Goal: Task Accomplishment & Management: Manage account settings

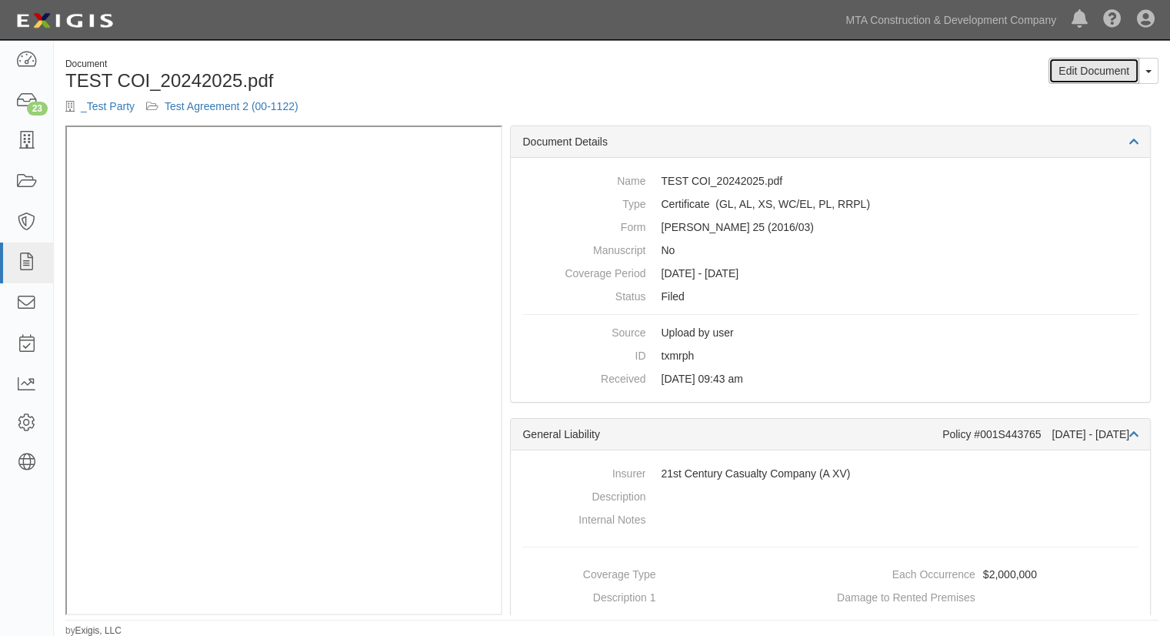
click at [743, 78] on link "Edit Document" at bounding box center [1094, 71] width 91 height 26
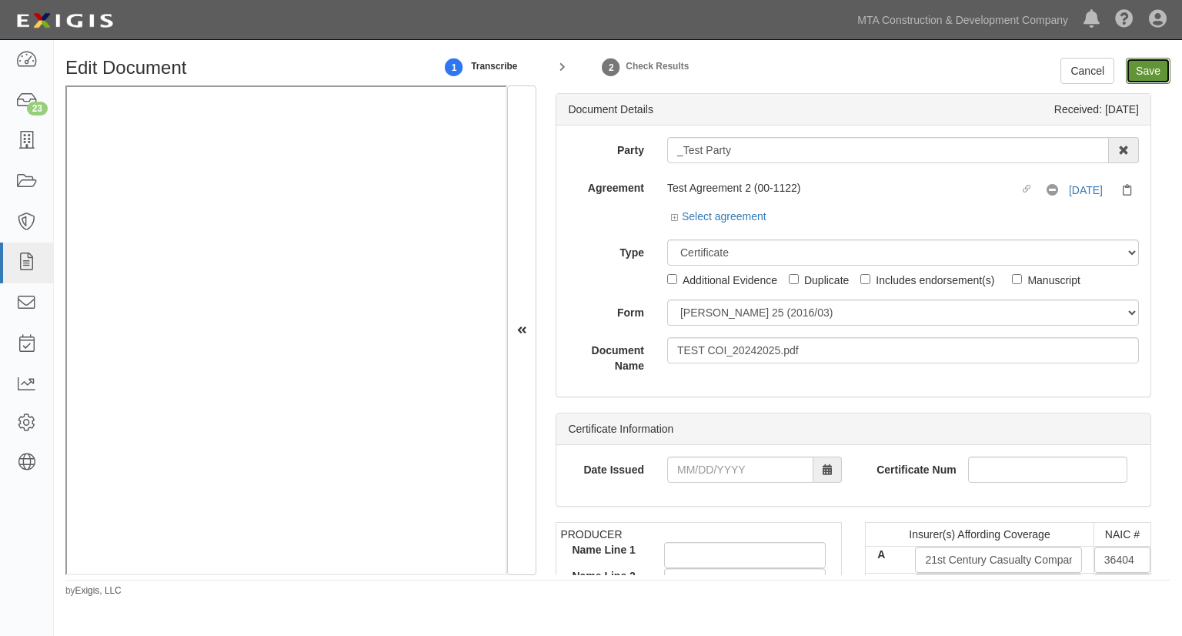
click at [1146, 72] on input "Save" at bounding box center [1148, 71] width 45 height 26
type input "2000000"
type input "4000000"
type input "6000000"
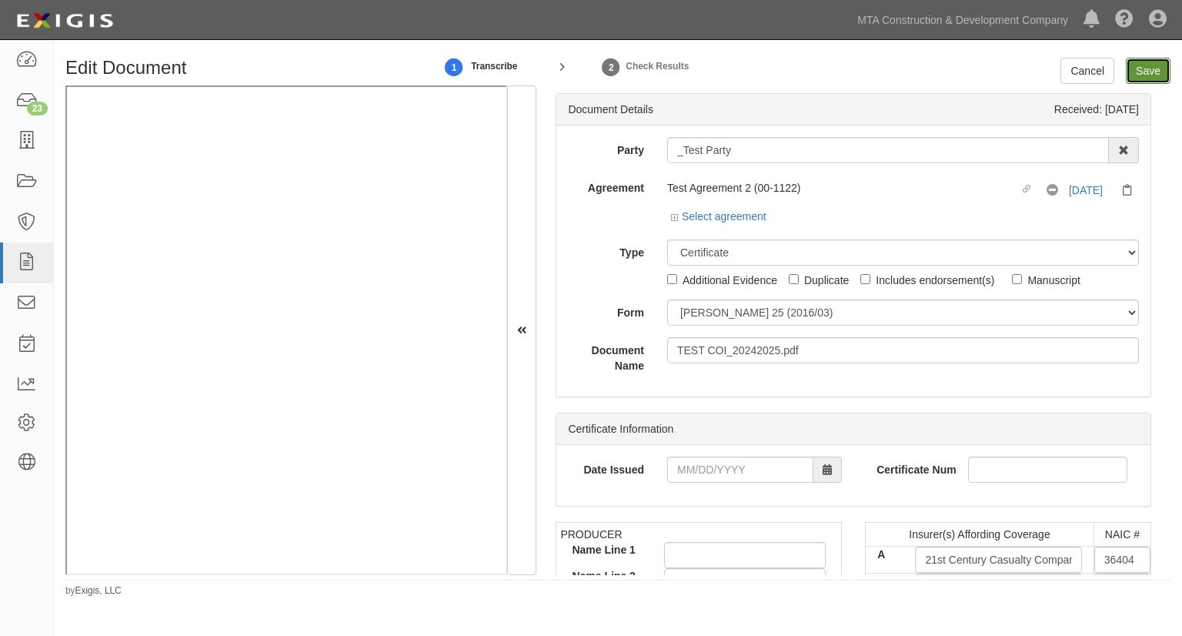
type input "6000000"
type input "4000000"
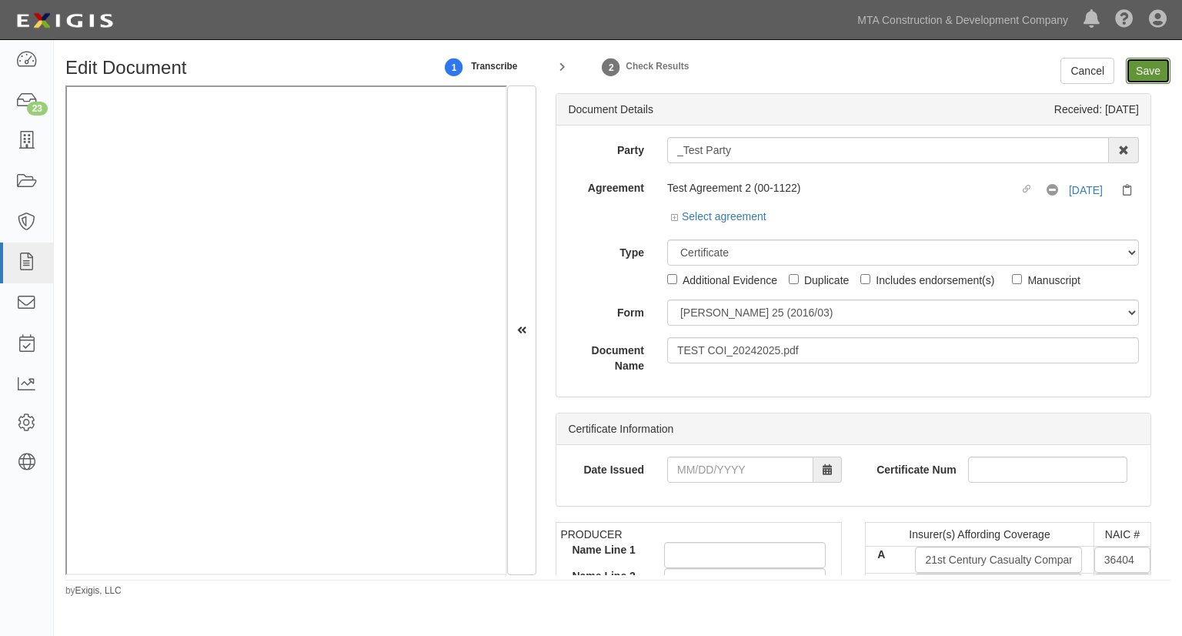
type input "4000000"
type input "6000000"
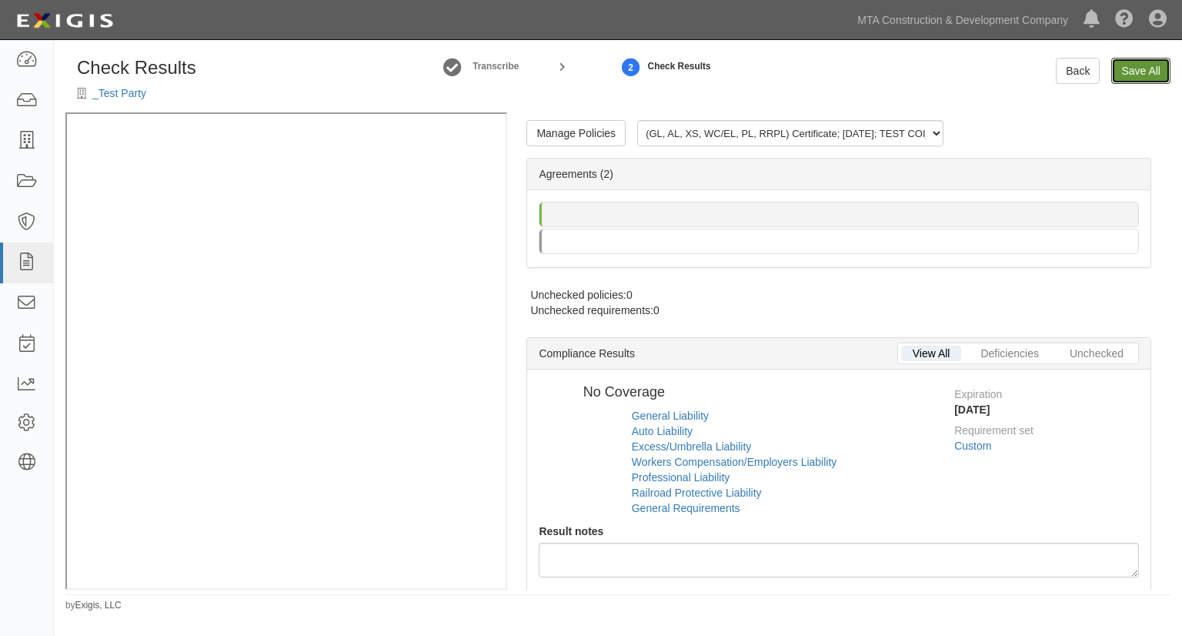
click at [1146, 72] on link "Save All" at bounding box center [1140, 71] width 59 height 26
radio input "true"
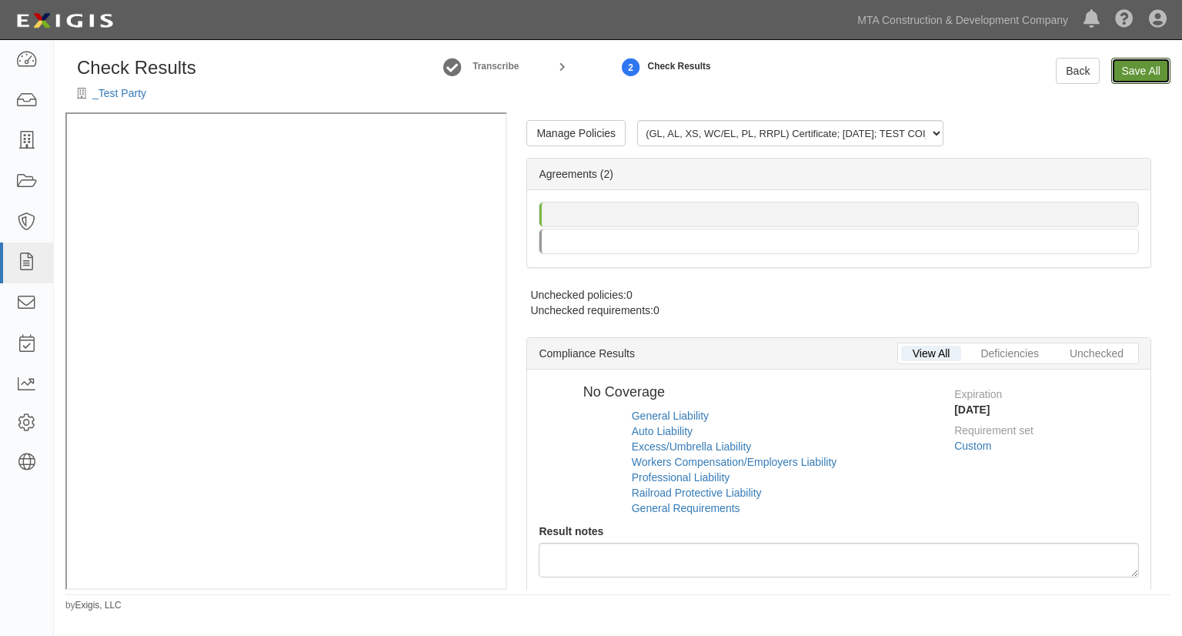
radio input "true"
radio input "false"
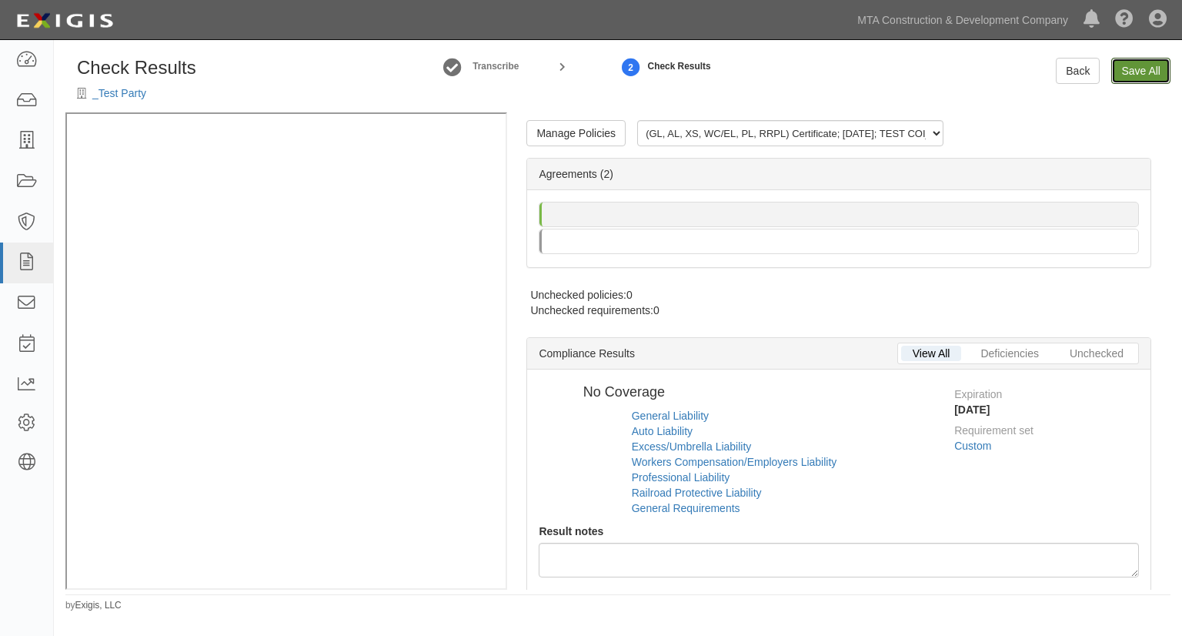
radio input "true"
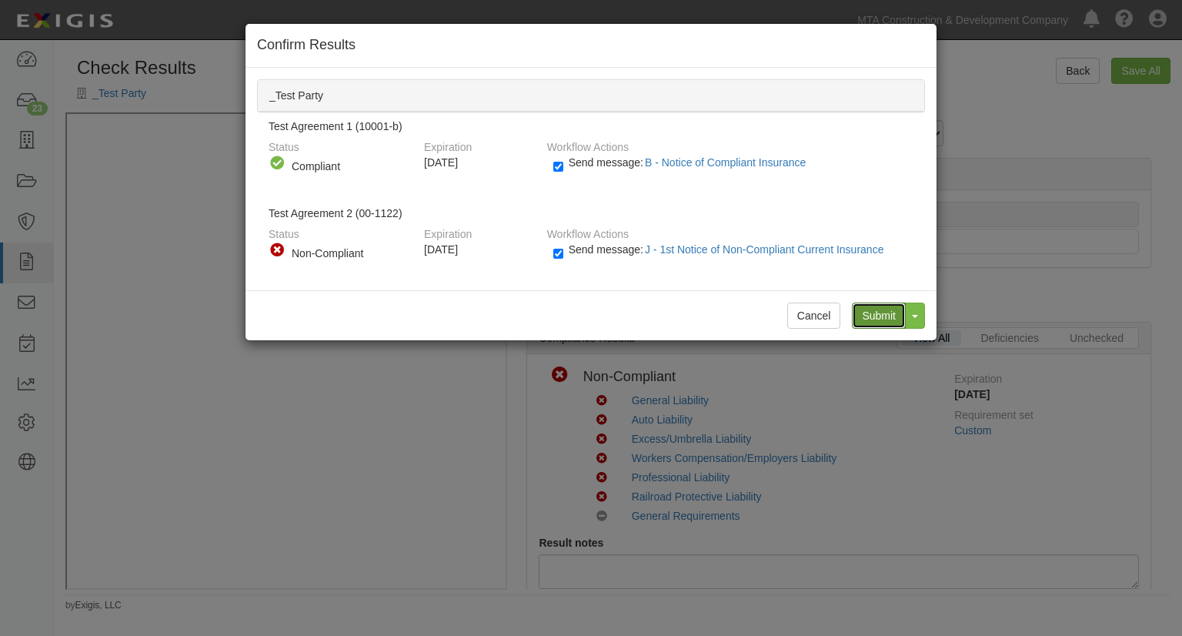
click at [868, 311] on input "Submit" at bounding box center [879, 315] width 54 height 26
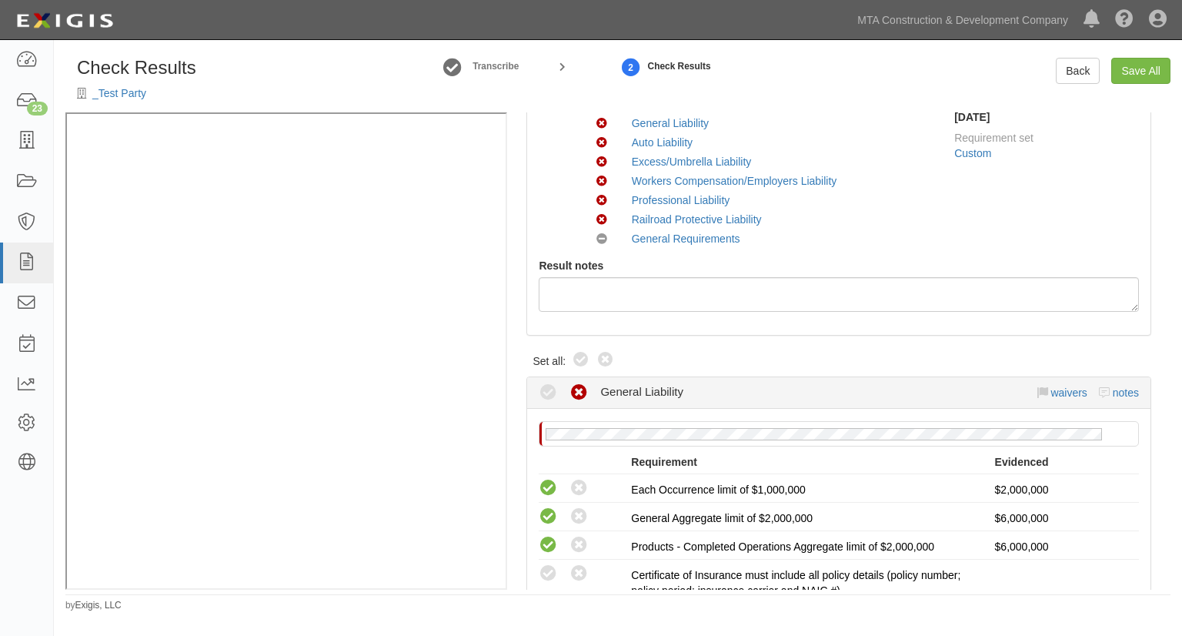
scroll to position [409, 0]
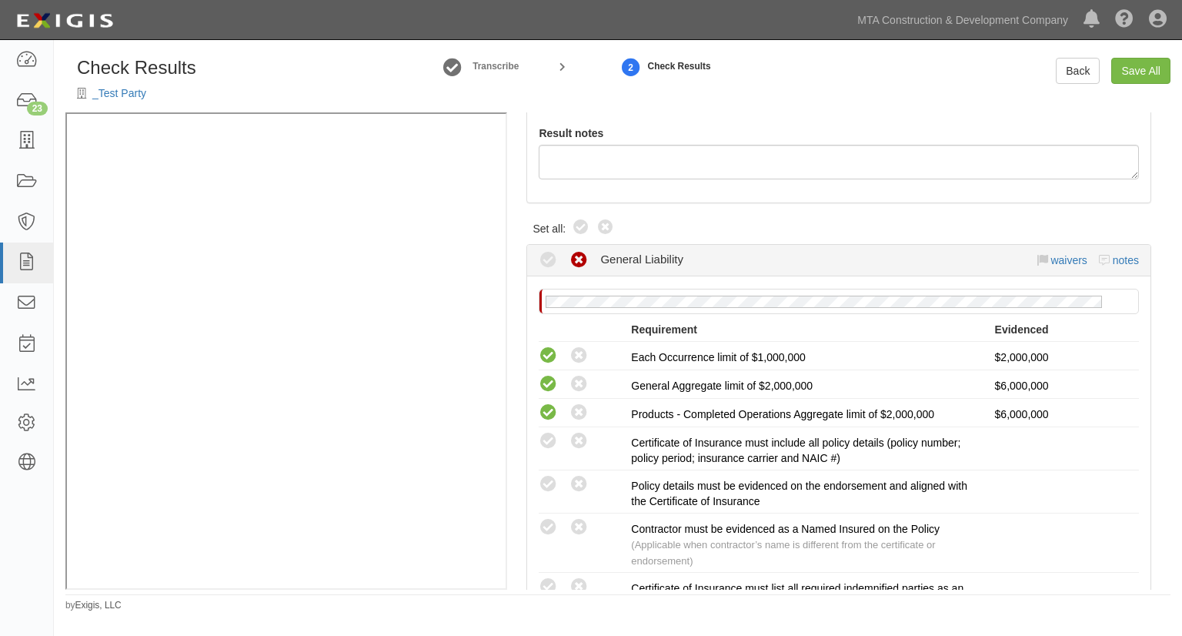
drag, startPoint x: 579, startPoint y: 223, endPoint x: 753, endPoint y: 244, distance: 175.1
click at [579, 223] on icon at bounding box center [581, 228] width 18 height 18
radio input "true"
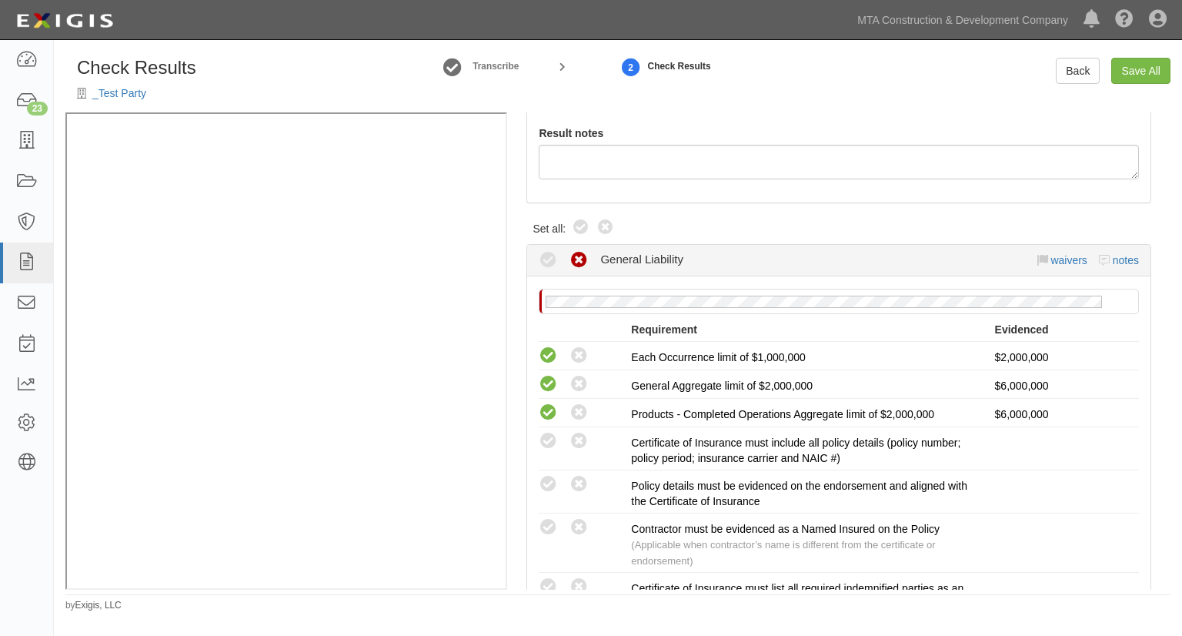
radio input "true"
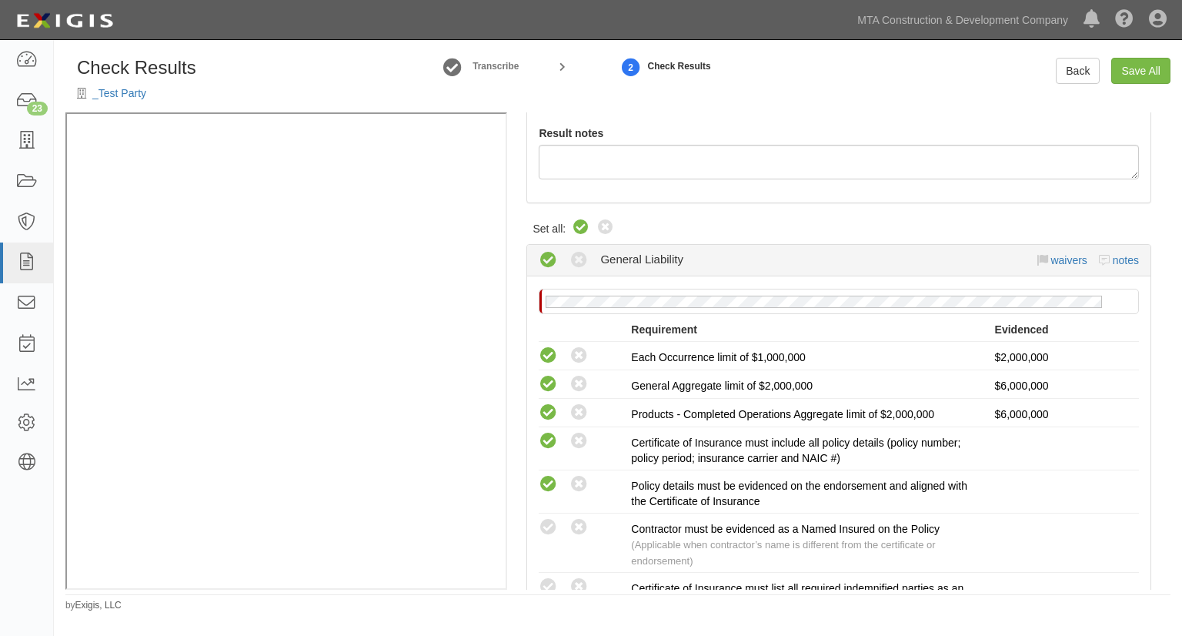
radio input "true"
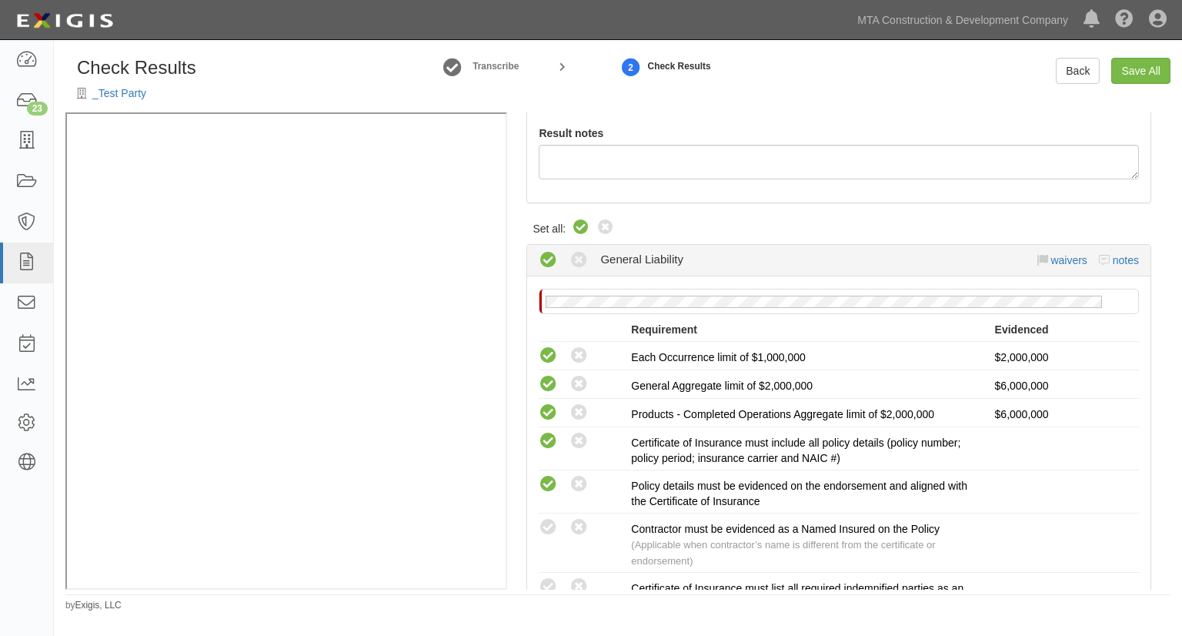
radio input "true"
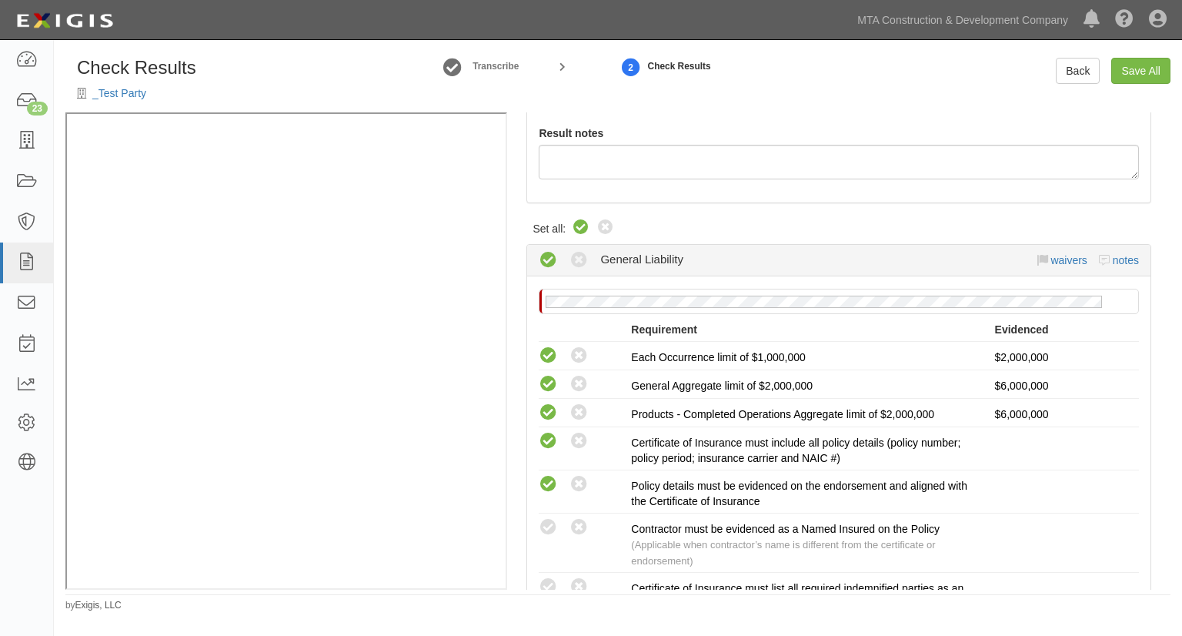
radio input "true"
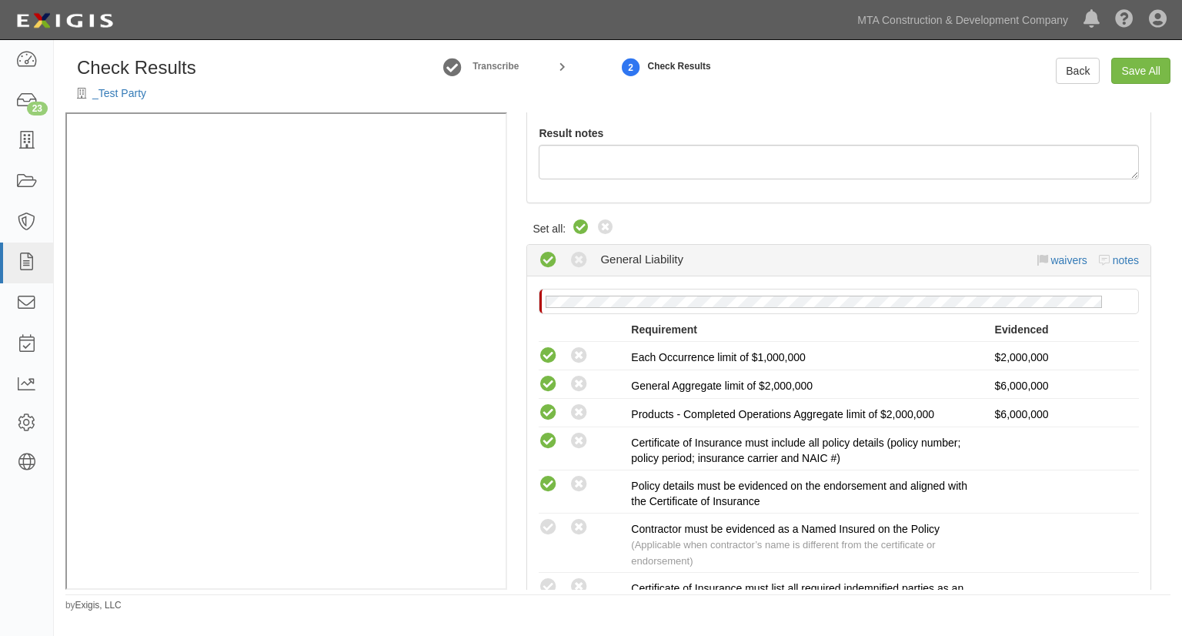
radio input "true"
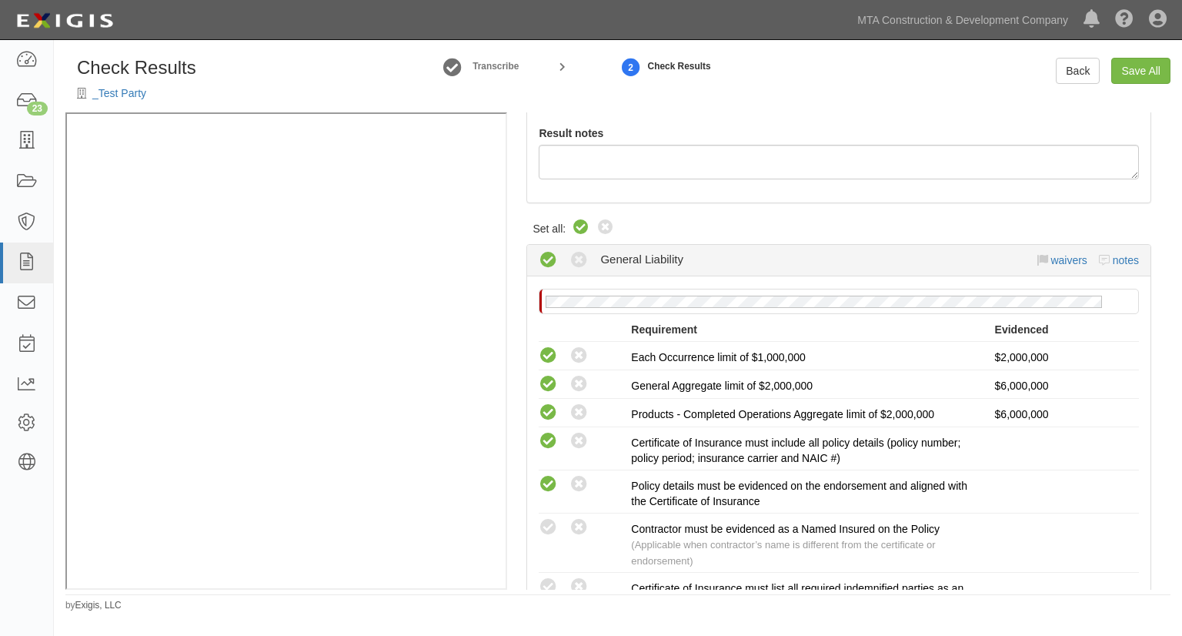
radio input "true"
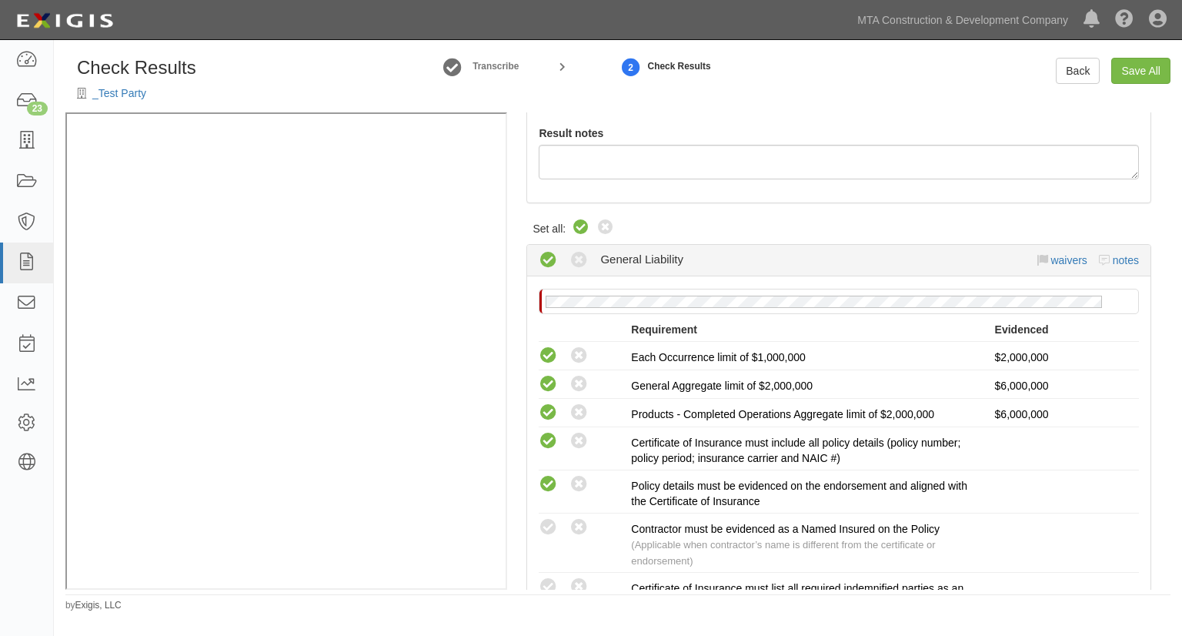
radio input "true"
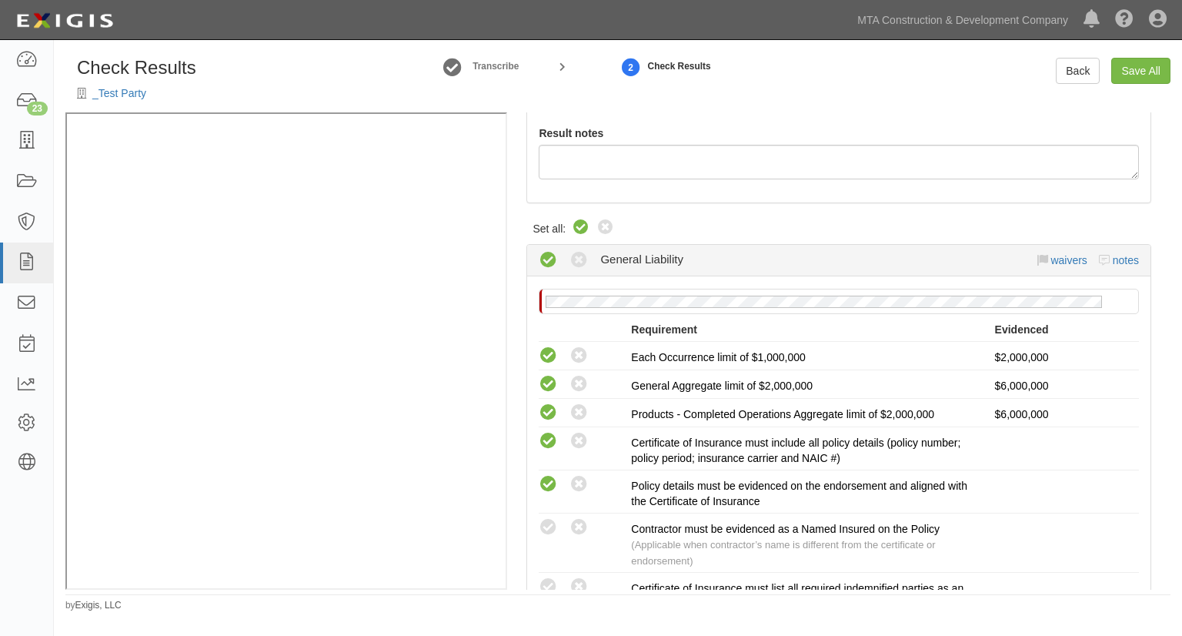
radio input "true"
radio input "false"
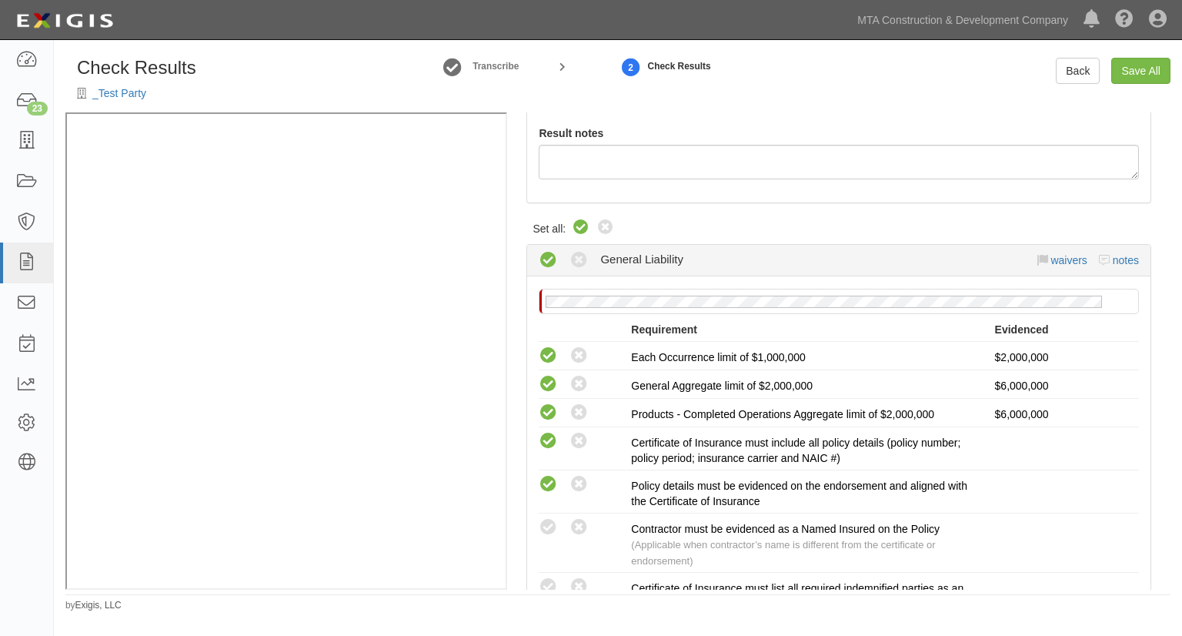
radio input "true"
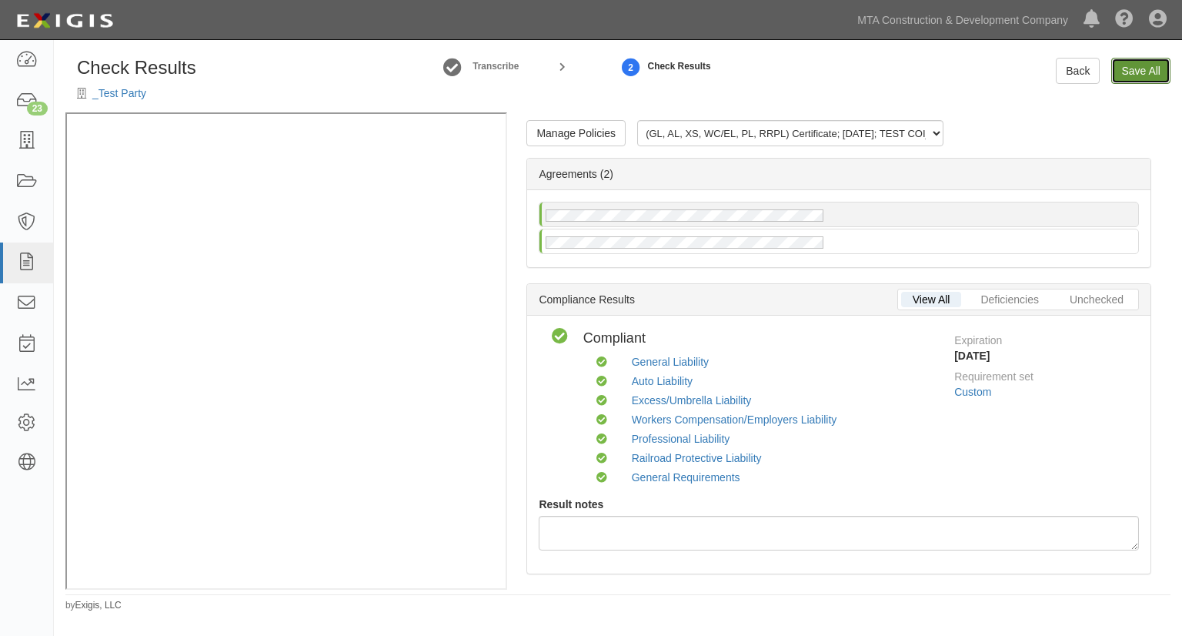
click at [1138, 76] on link "Save All" at bounding box center [1140, 71] width 59 height 26
radio input "false"
radio input "true"
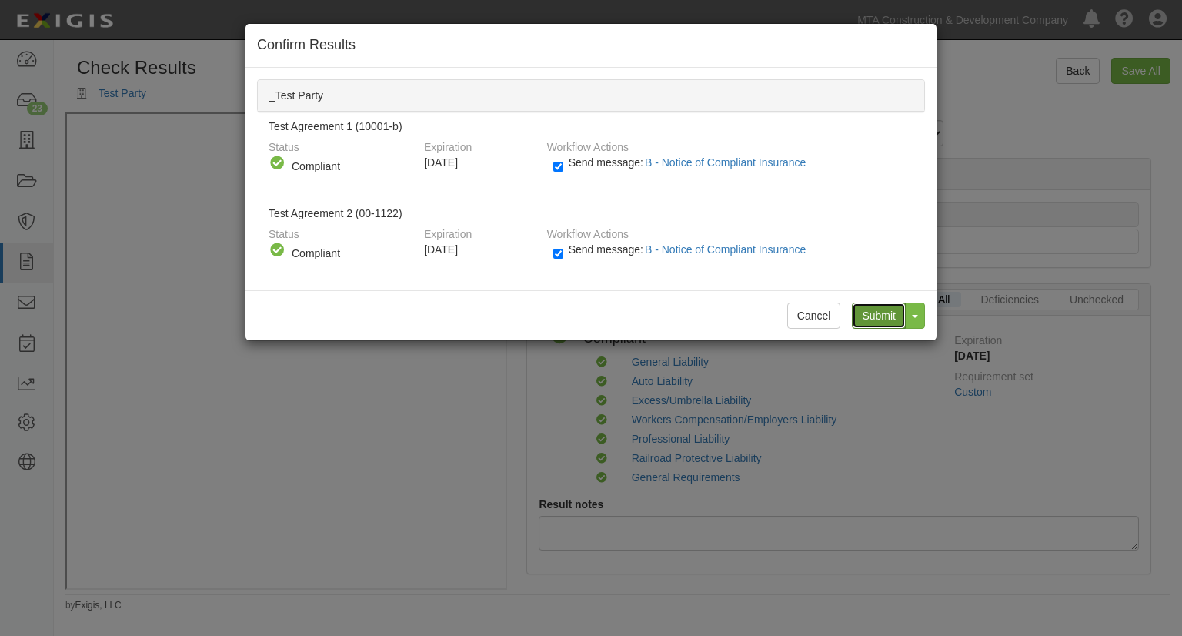
click at [883, 313] on input "Submit" at bounding box center [879, 315] width 54 height 26
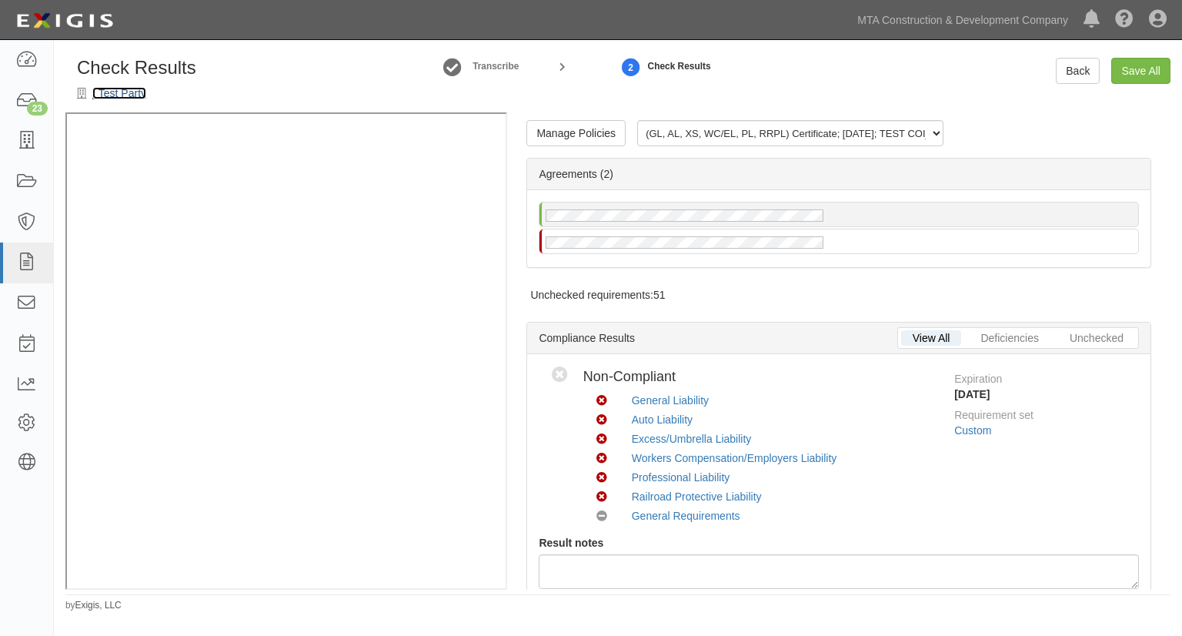
click at [132, 94] on link "_Test Party" at bounding box center [119, 93] width 54 height 12
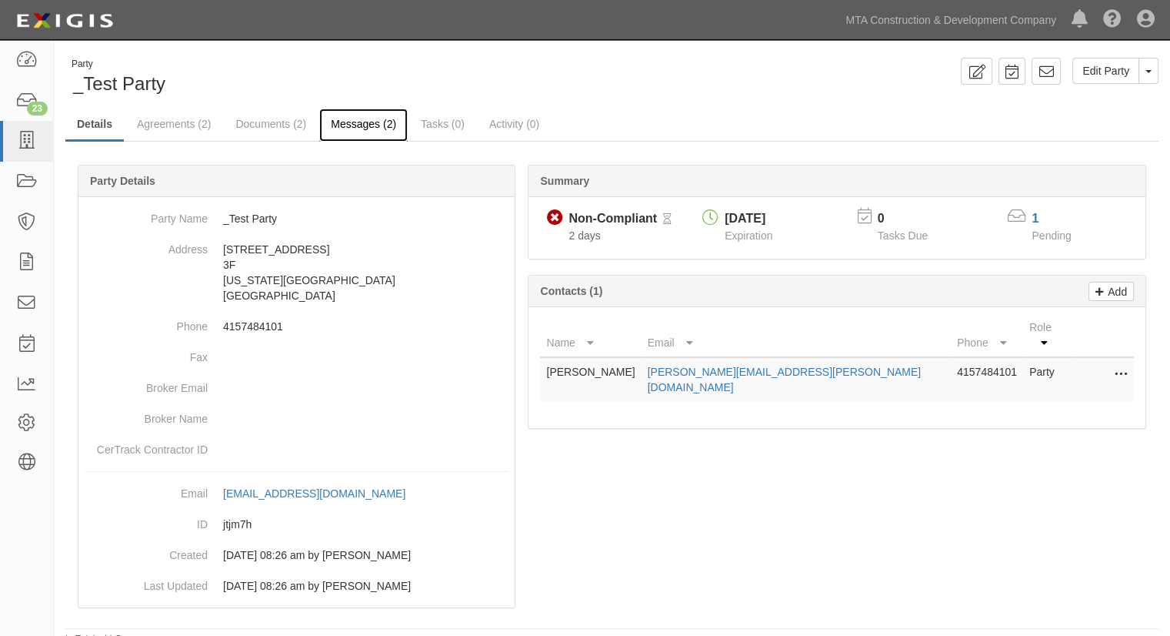
click at [378, 125] on link "Messages (2)" at bounding box center [363, 124] width 88 height 33
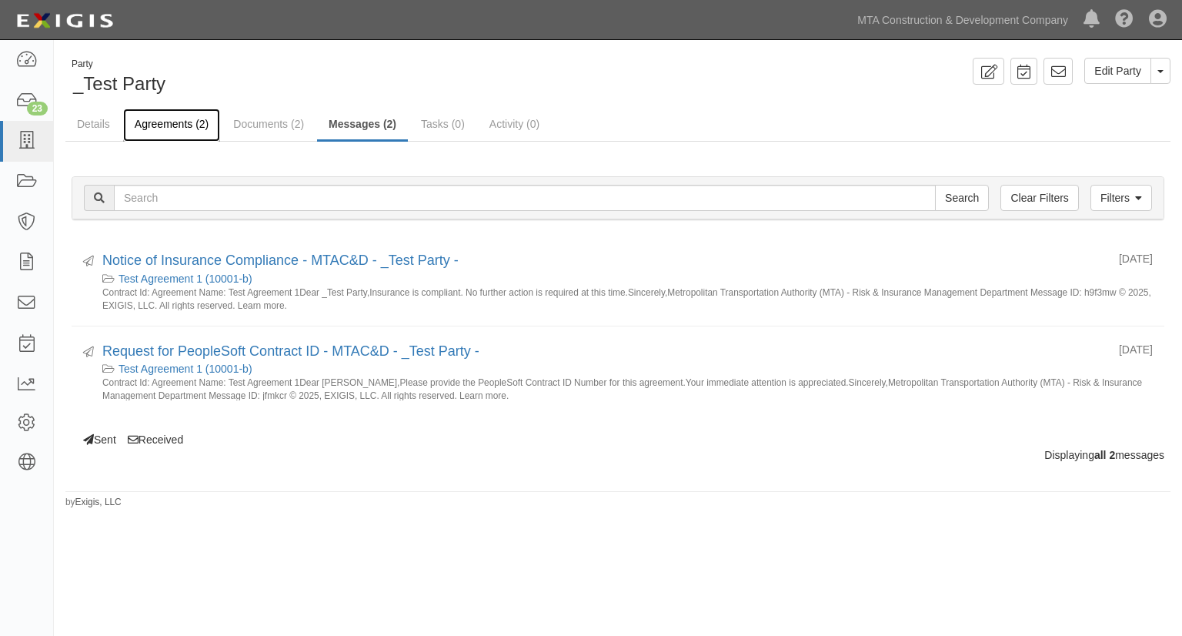
click at [182, 128] on link "Agreements (2)" at bounding box center [171, 124] width 97 height 33
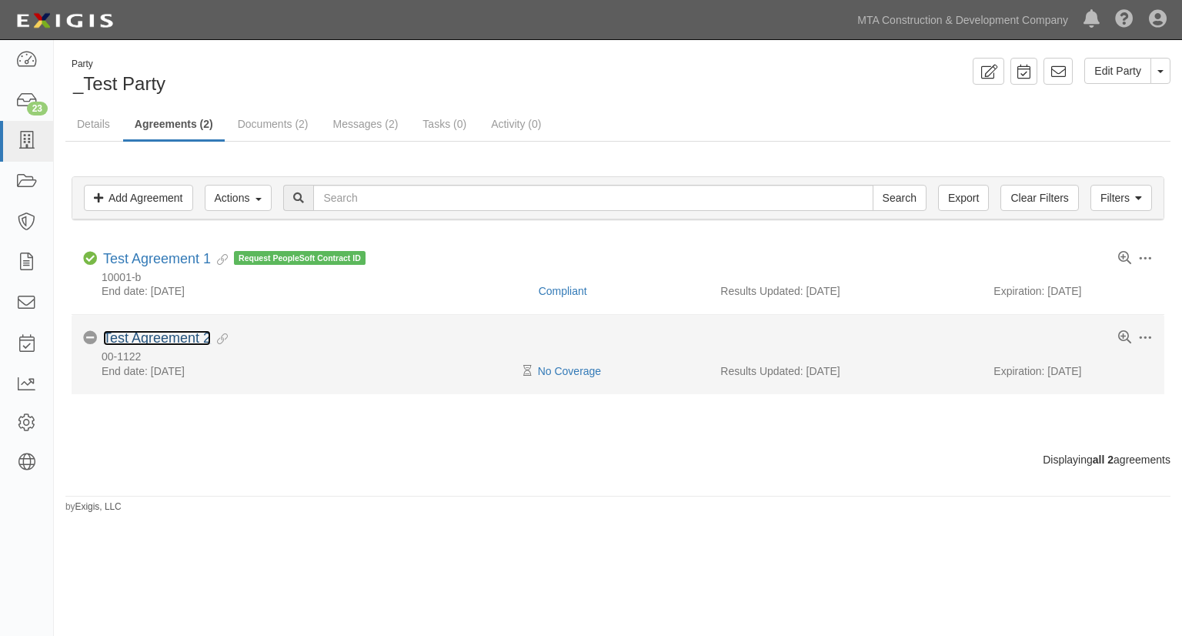
click at [155, 332] on link "Test Agreement 2" at bounding box center [157, 337] width 108 height 15
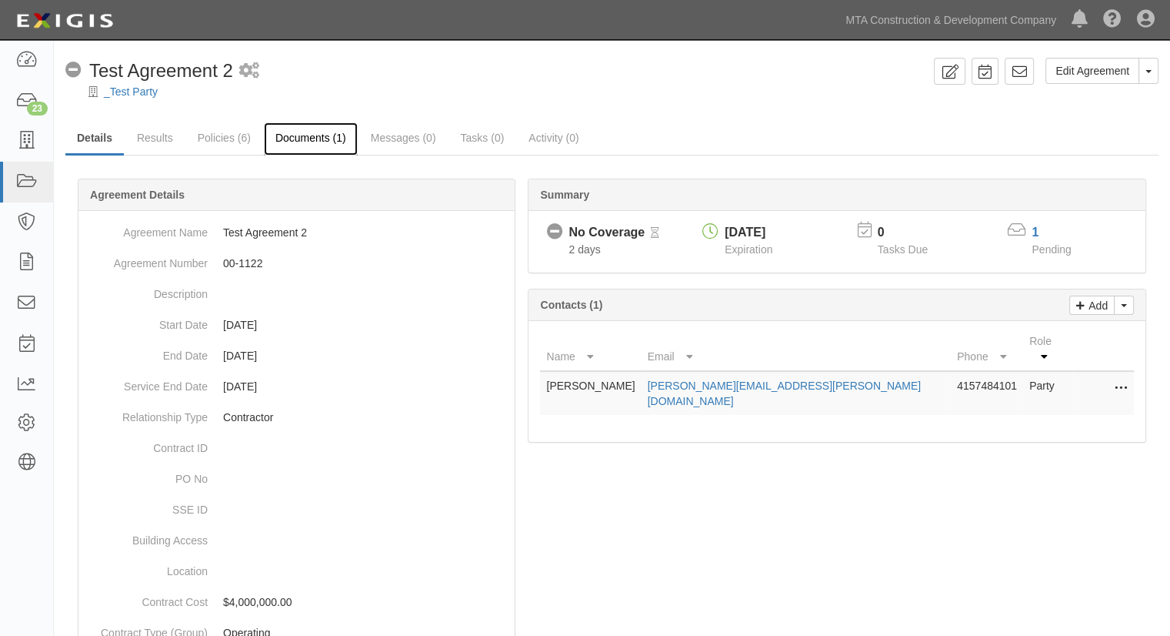
click at [323, 144] on link "Documents (1)" at bounding box center [311, 138] width 94 height 33
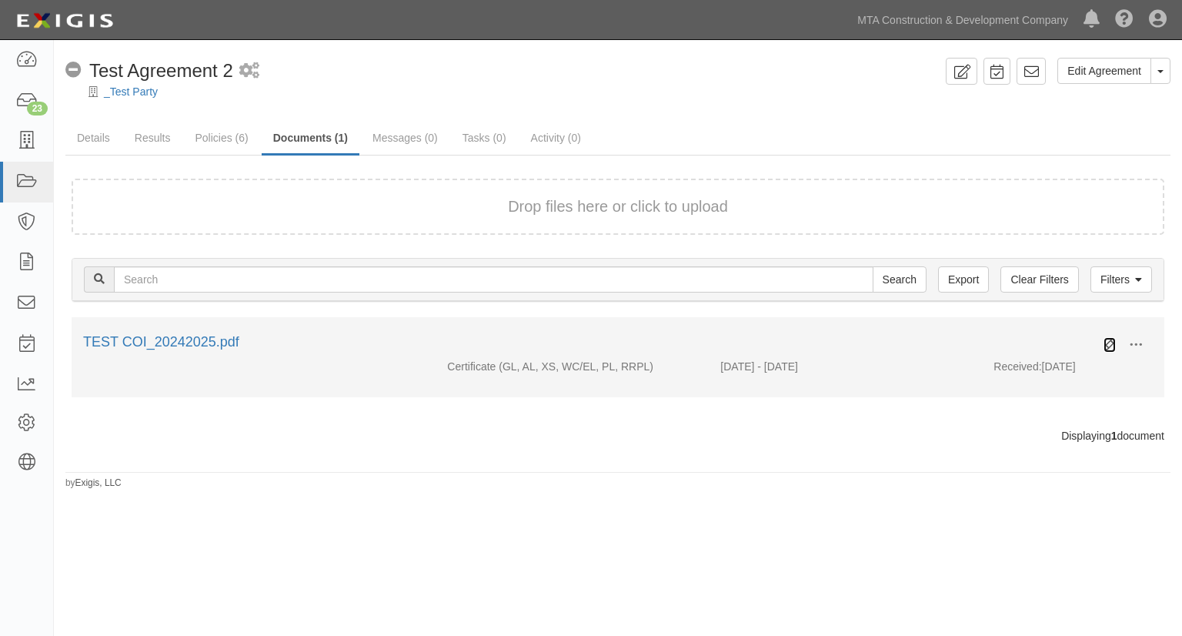
click at [1105, 342] on icon at bounding box center [1109, 345] width 12 height 12
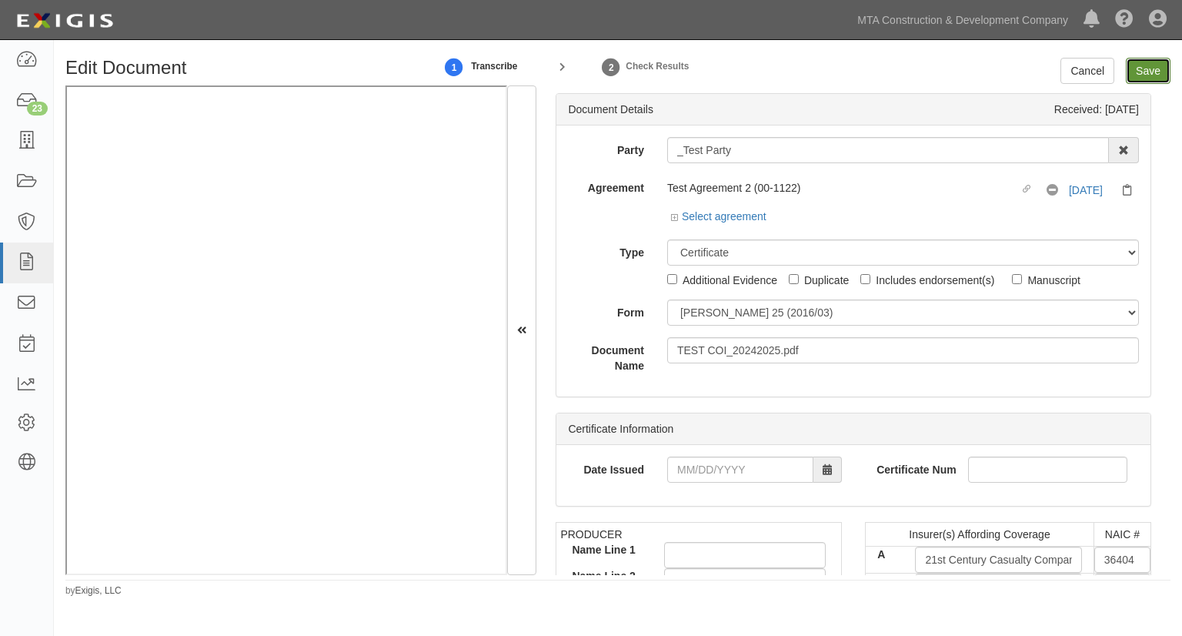
click at [1146, 75] on input "Save" at bounding box center [1148, 71] width 45 height 26
type input "2000000"
type input "4000000"
type input "6000000"
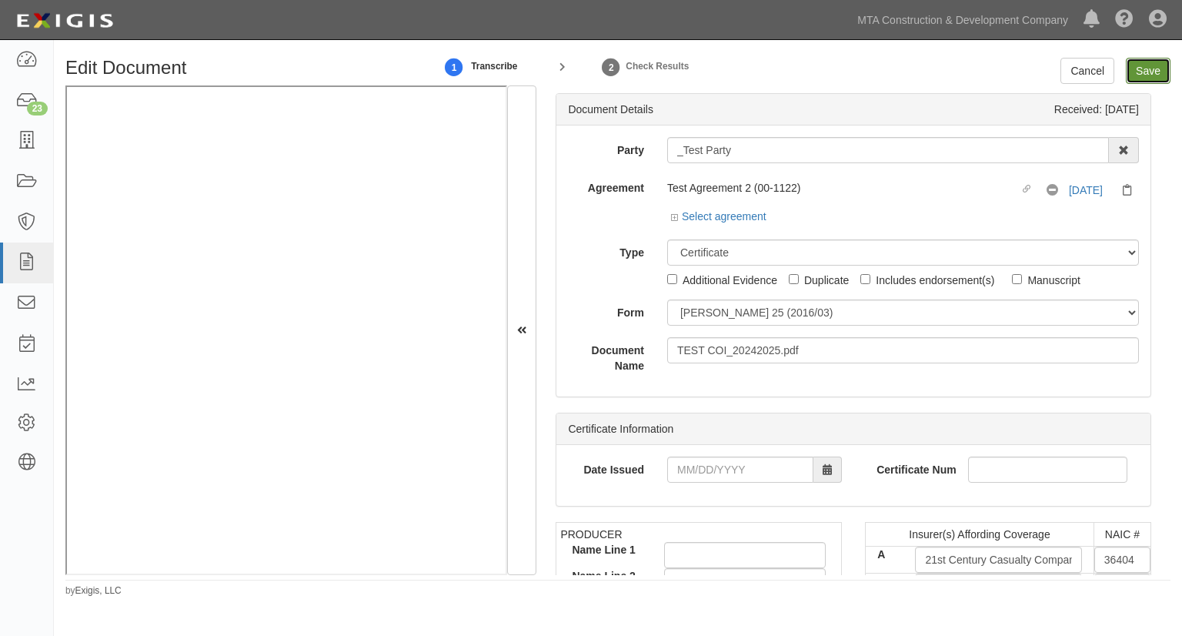
type input "6000000"
type input "4000000"
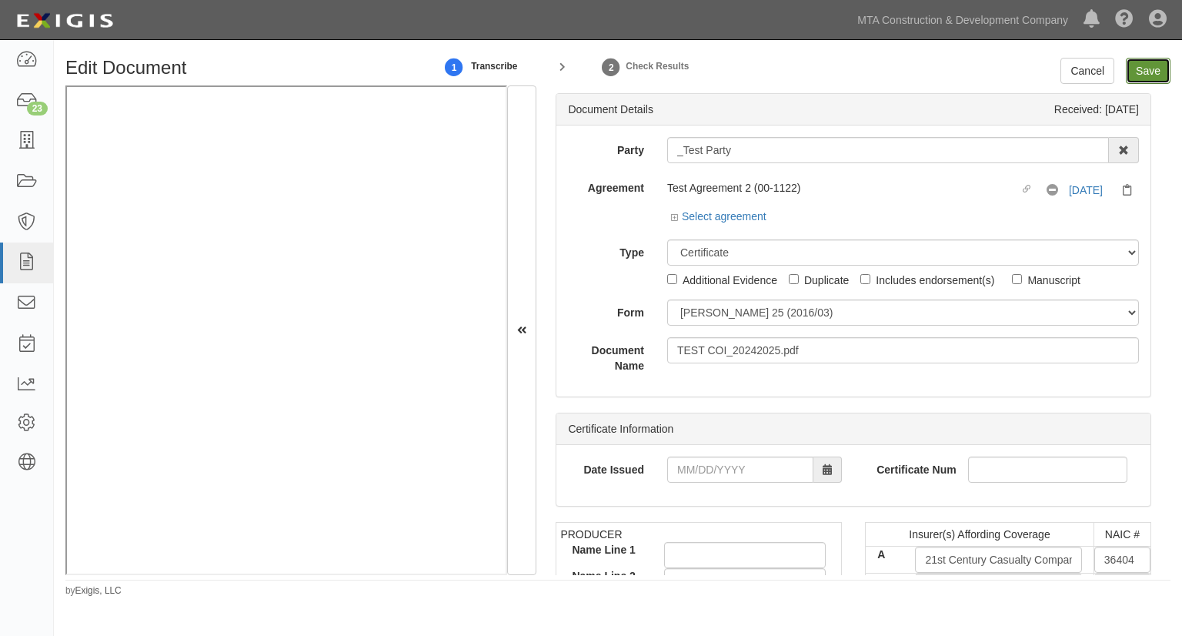
type input "4000000"
type input "6000000"
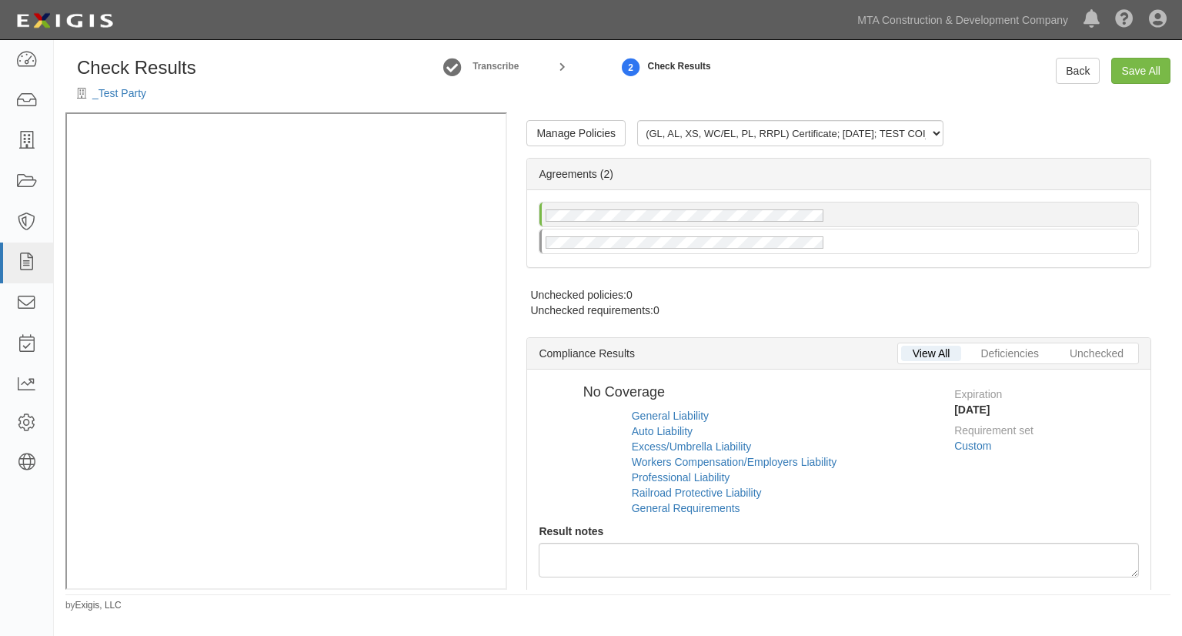
radio input "true"
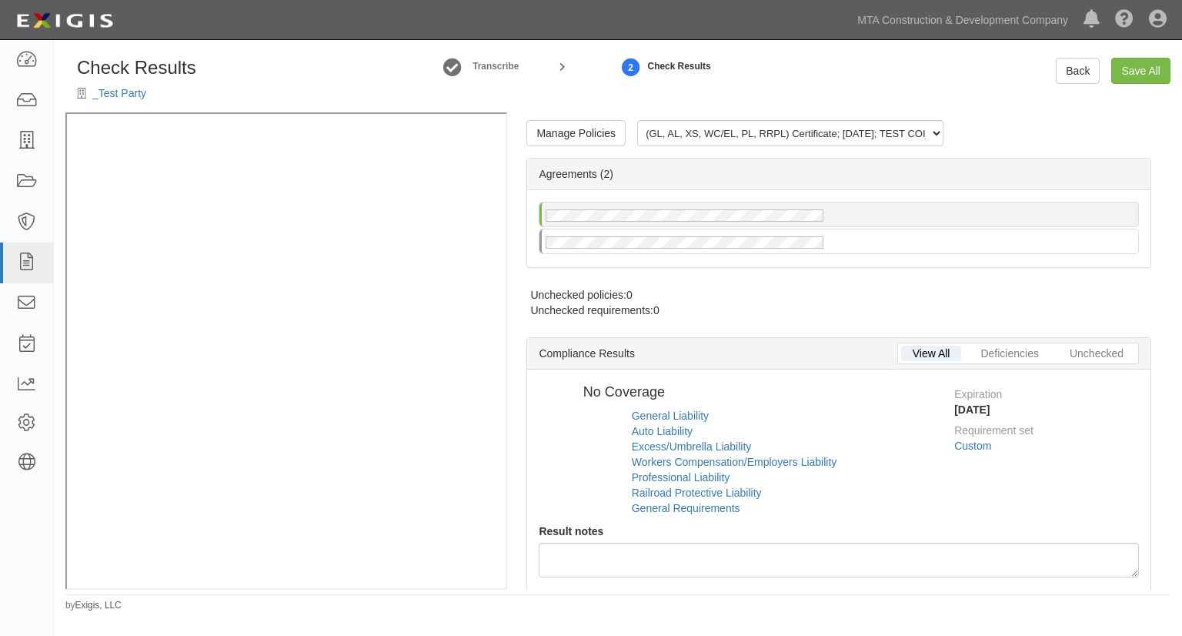
radio input "true"
radio input "false"
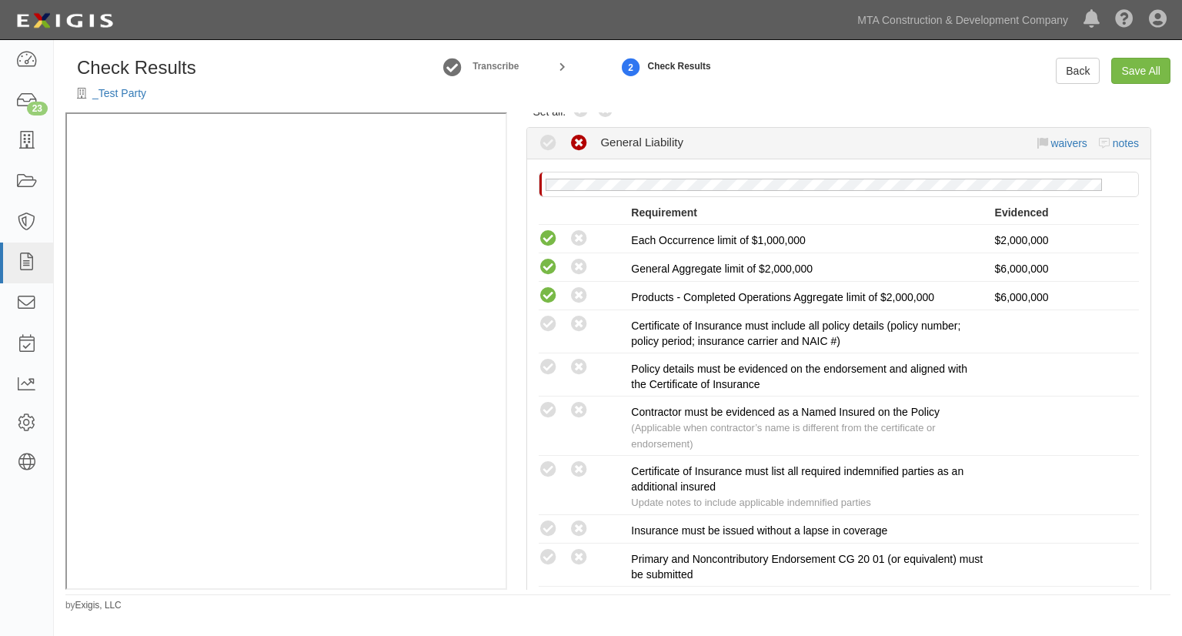
scroll to position [443, 0]
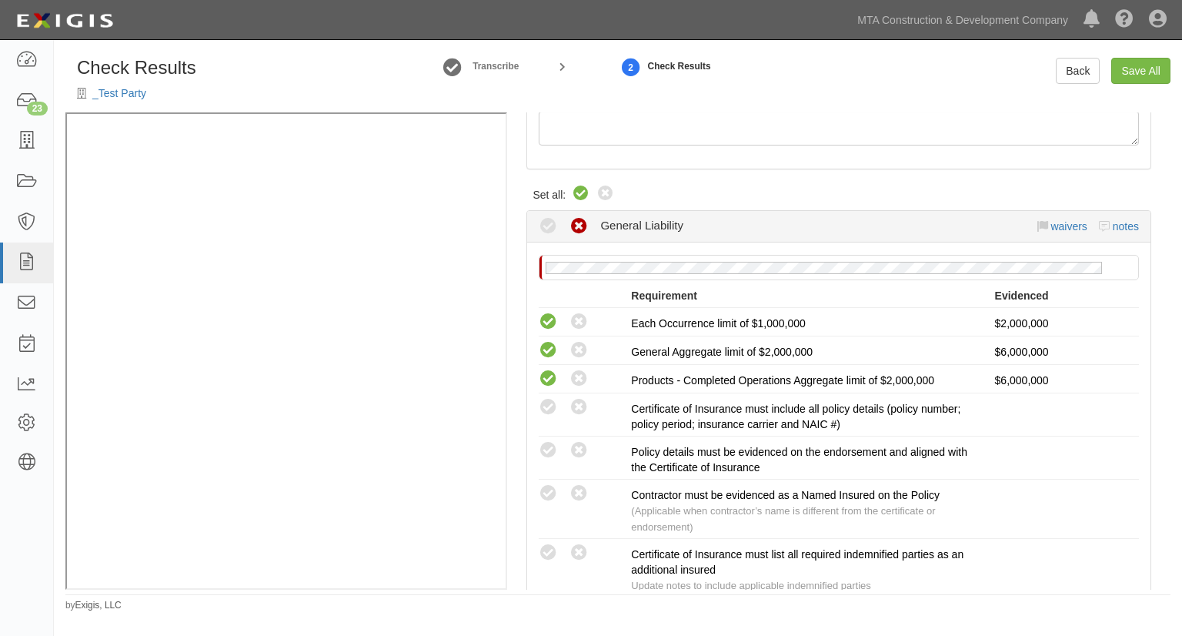
click at [582, 194] on icon at bounding box center [581, 194] width 18 height 18
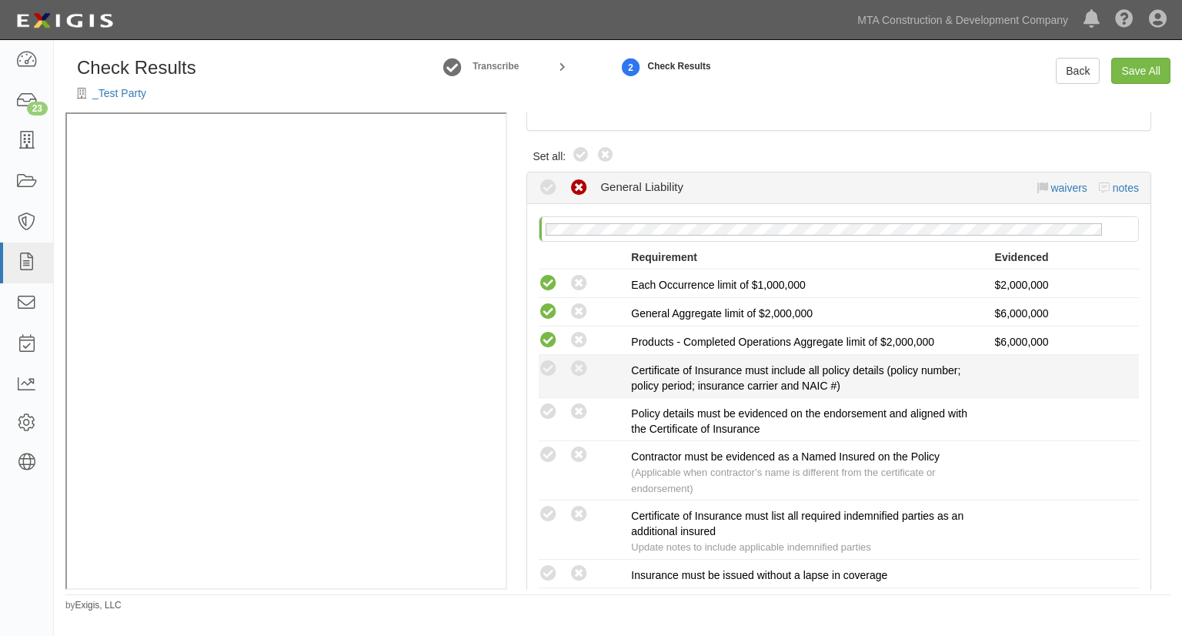
radio input "true"
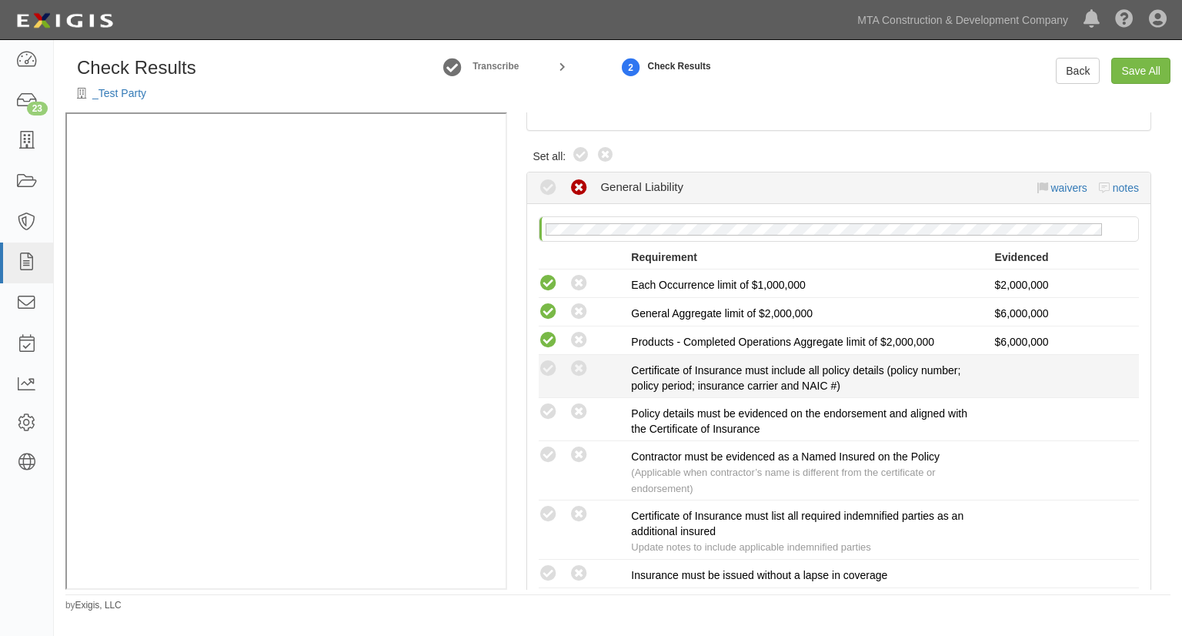
radio input "true"
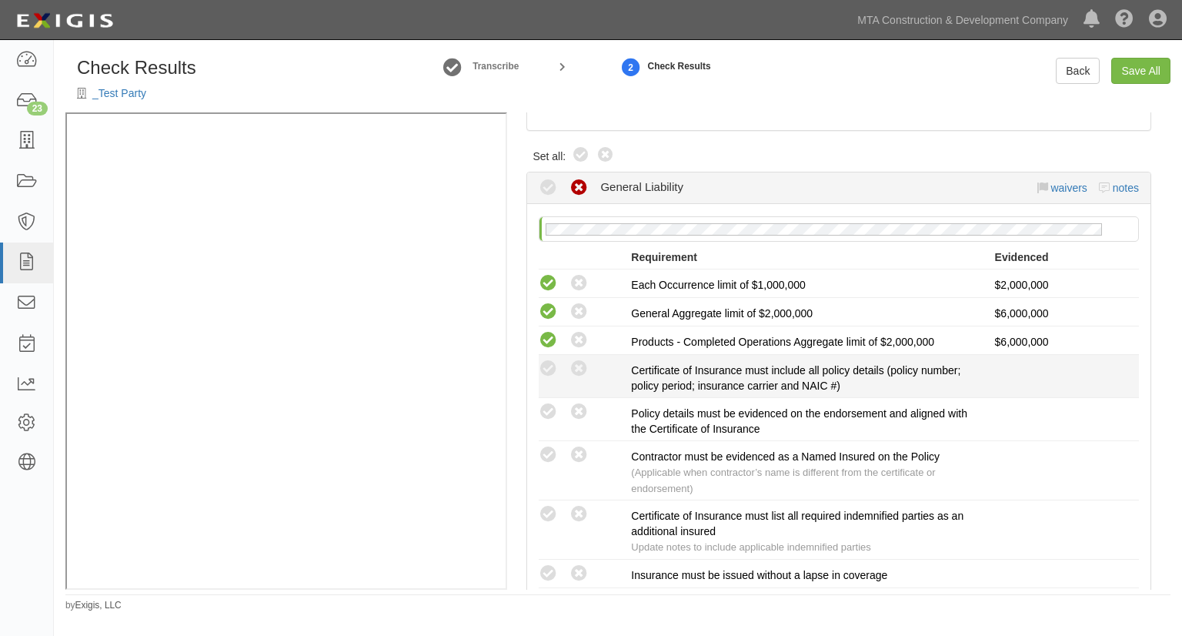
radio input "true"
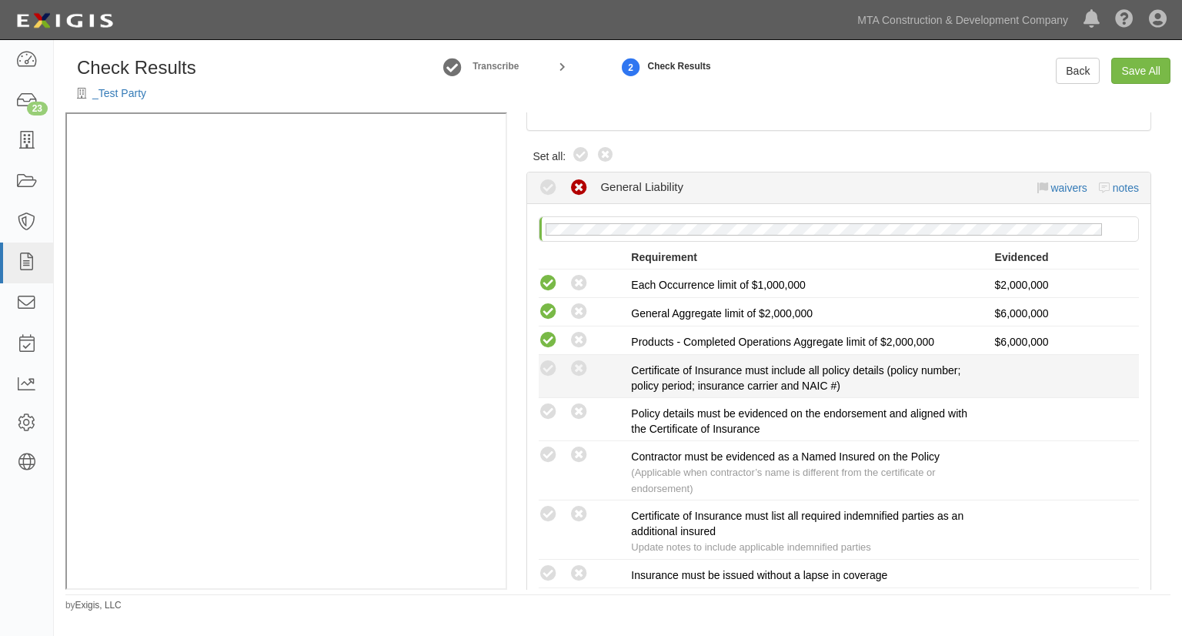
radio input "true"
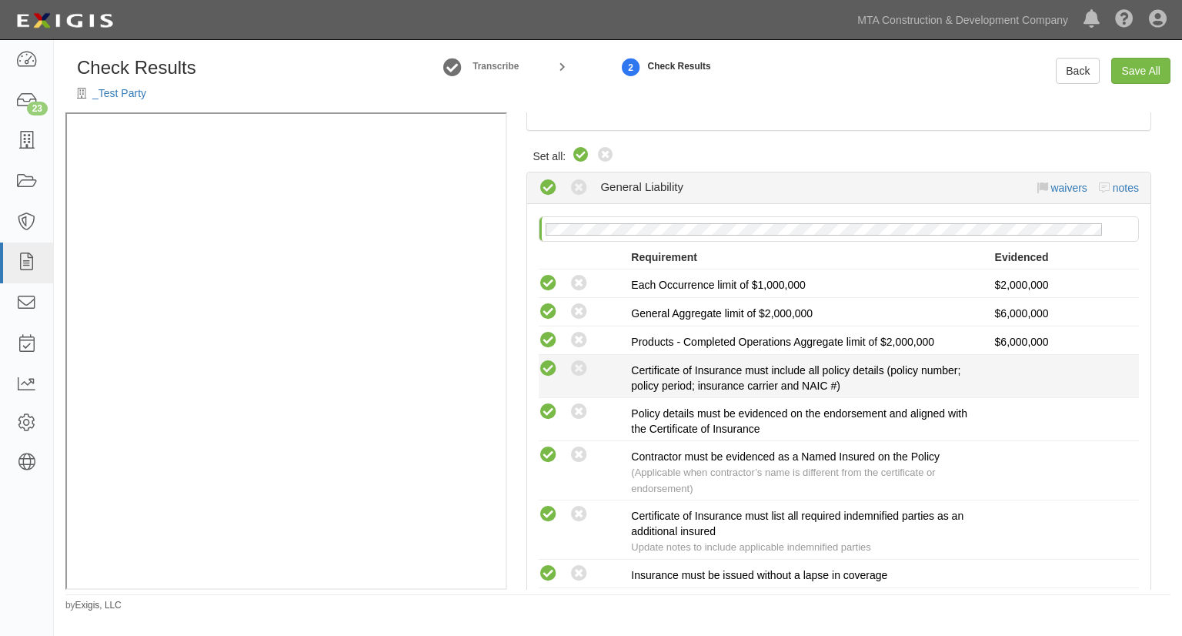
radio input "true"
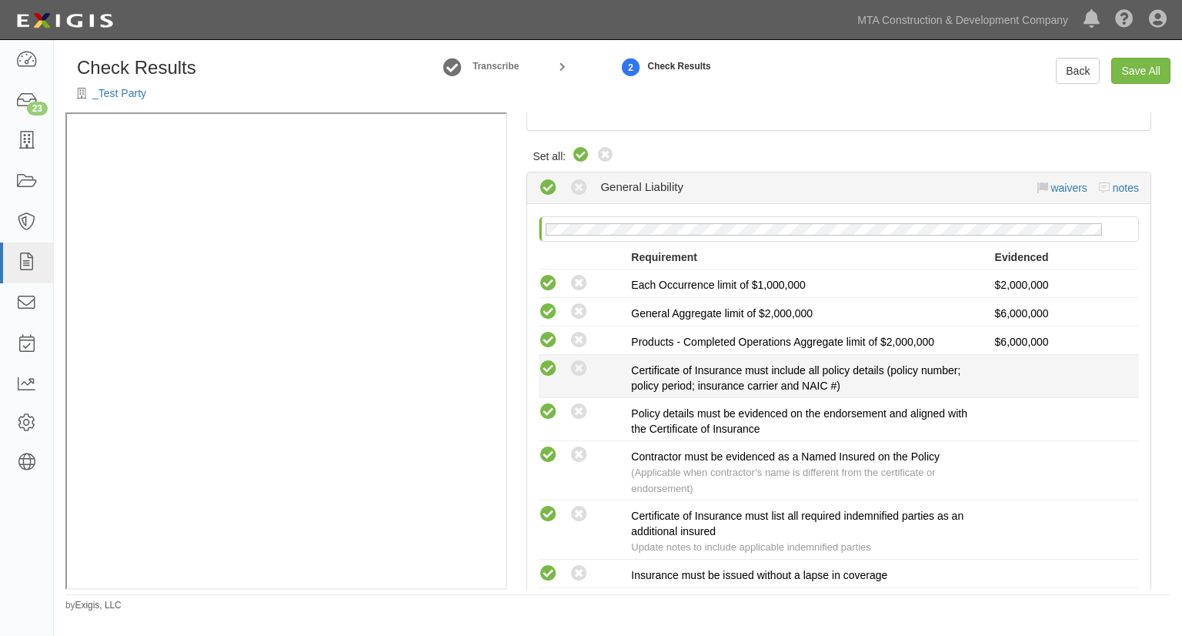
radio input "true"
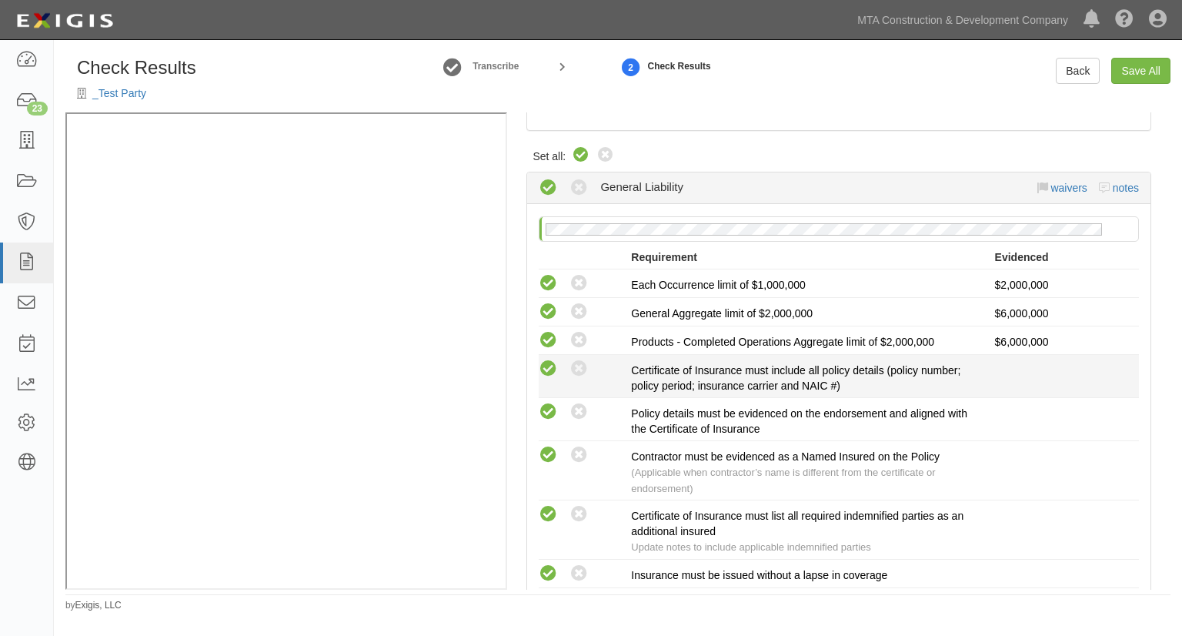
radio input "true"
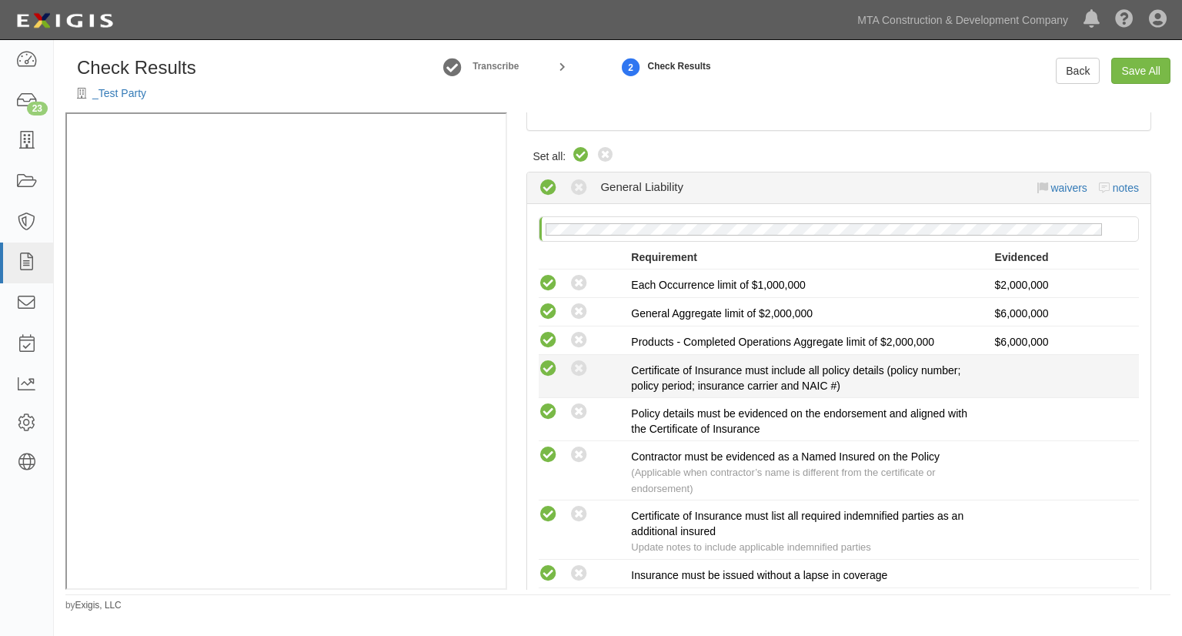
radio input "true"
radio input "false"
radio input "true"
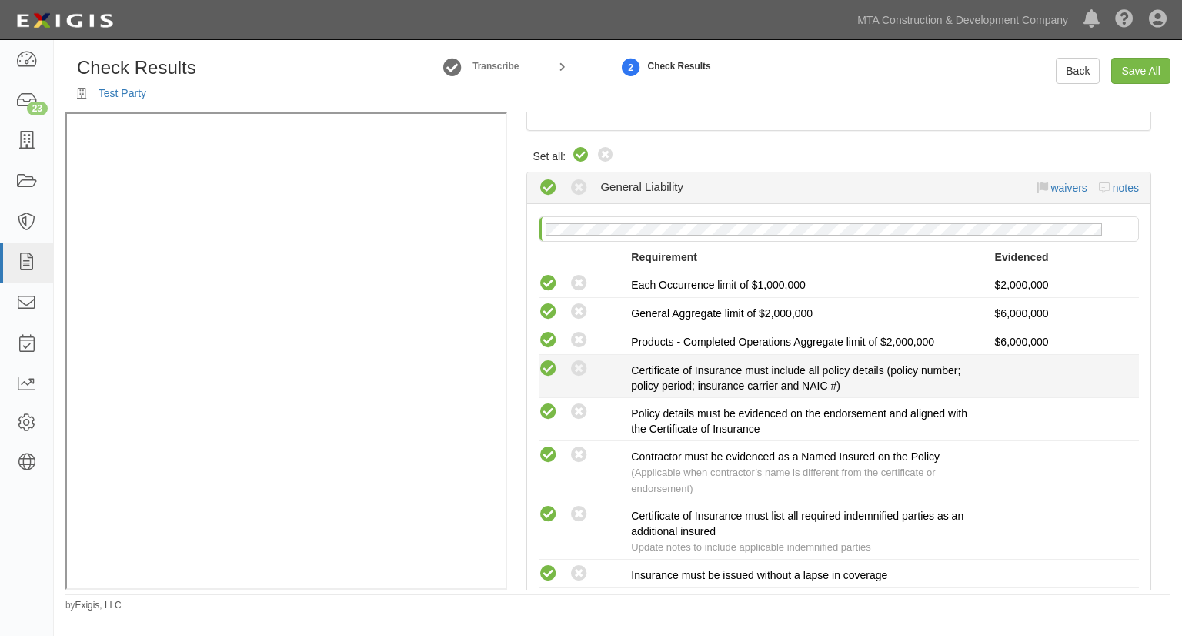
radio input "true"
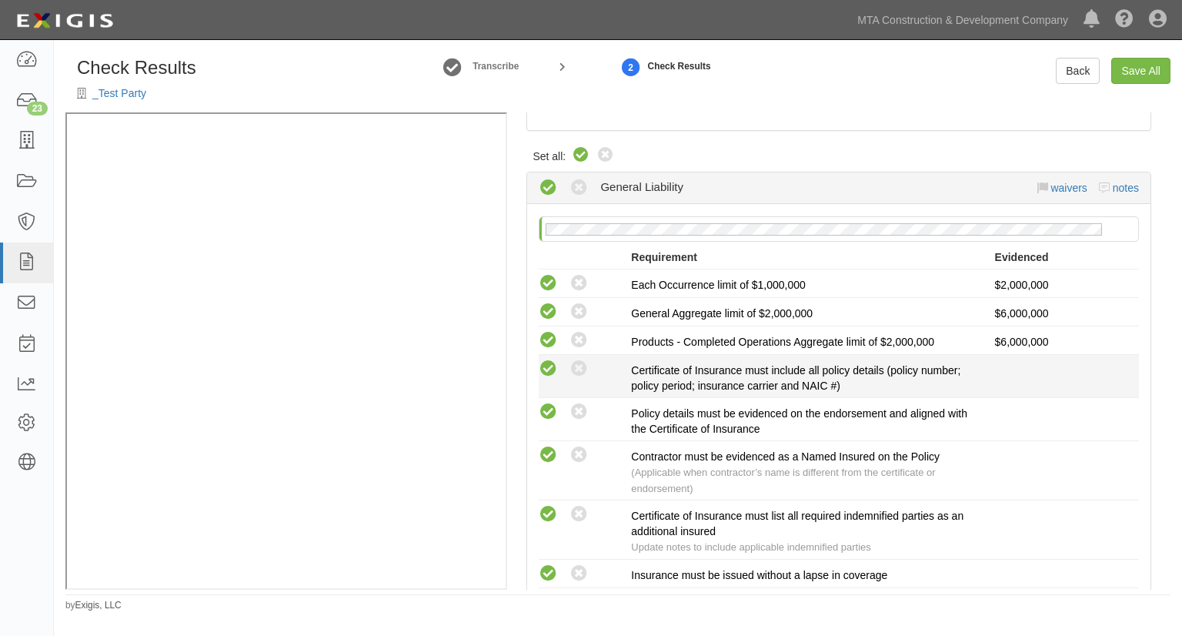
radio input "true"
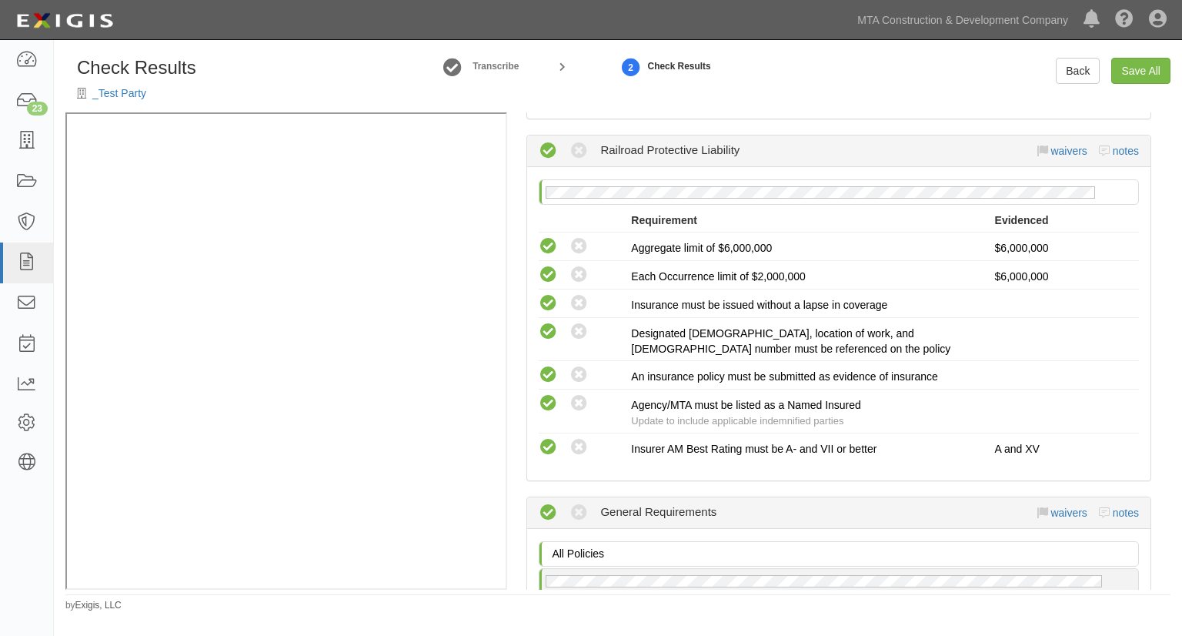
scroll to position [2859, 0]
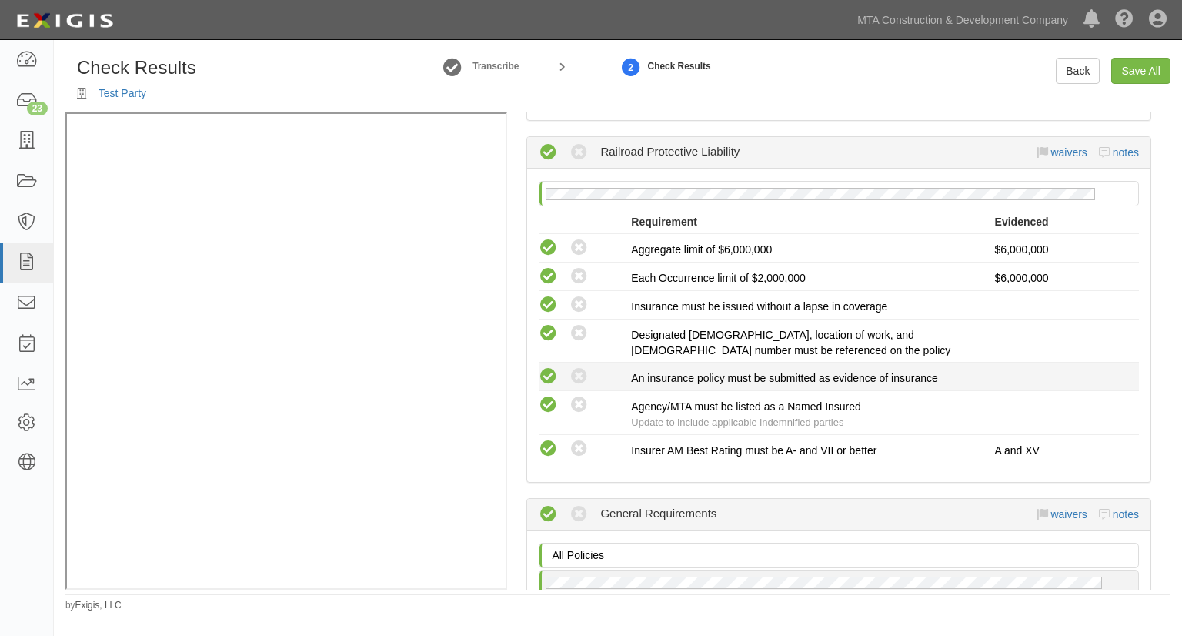
click at [548, 367] on icon at bounding box center [548, 376] width 19 height 19
radio input "true"
radio input "false"
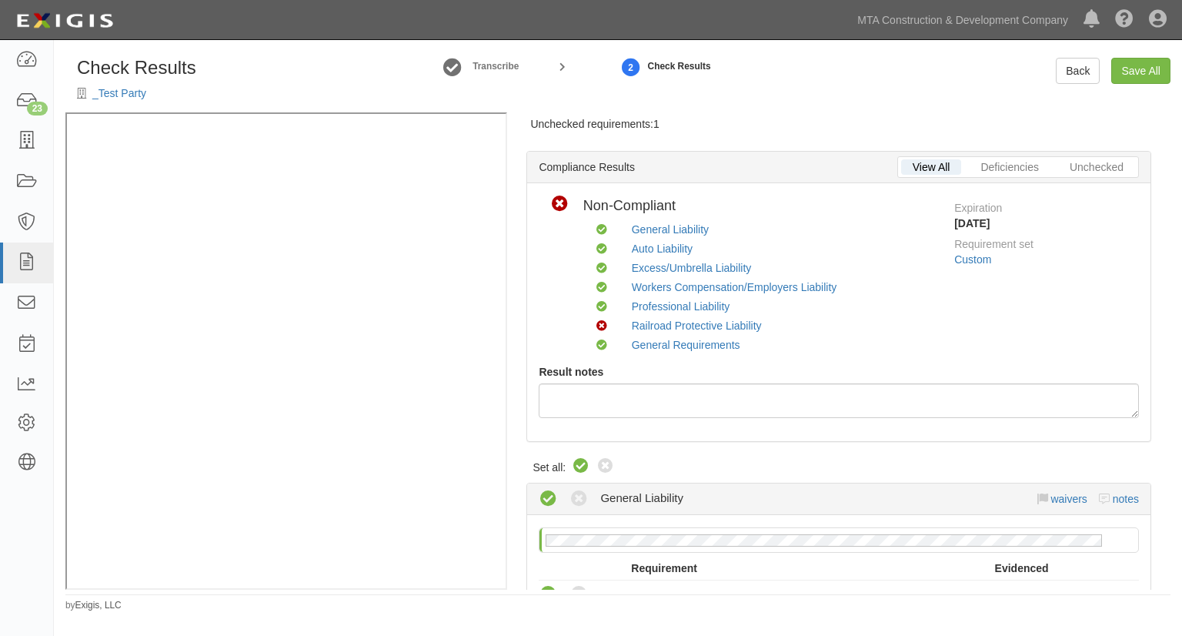
scroll to position [0, 0]
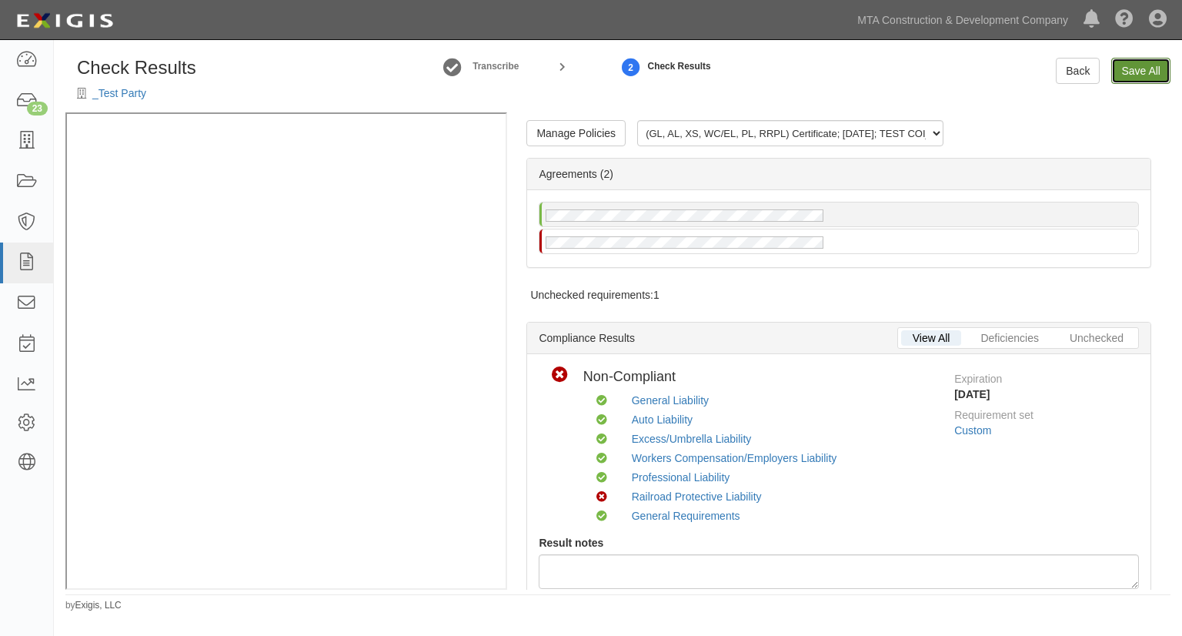
click at [1148, 68] on link "Save All" at bounding box center [1140, 71] width 59 height 26
radio input "false"
radio input "true"
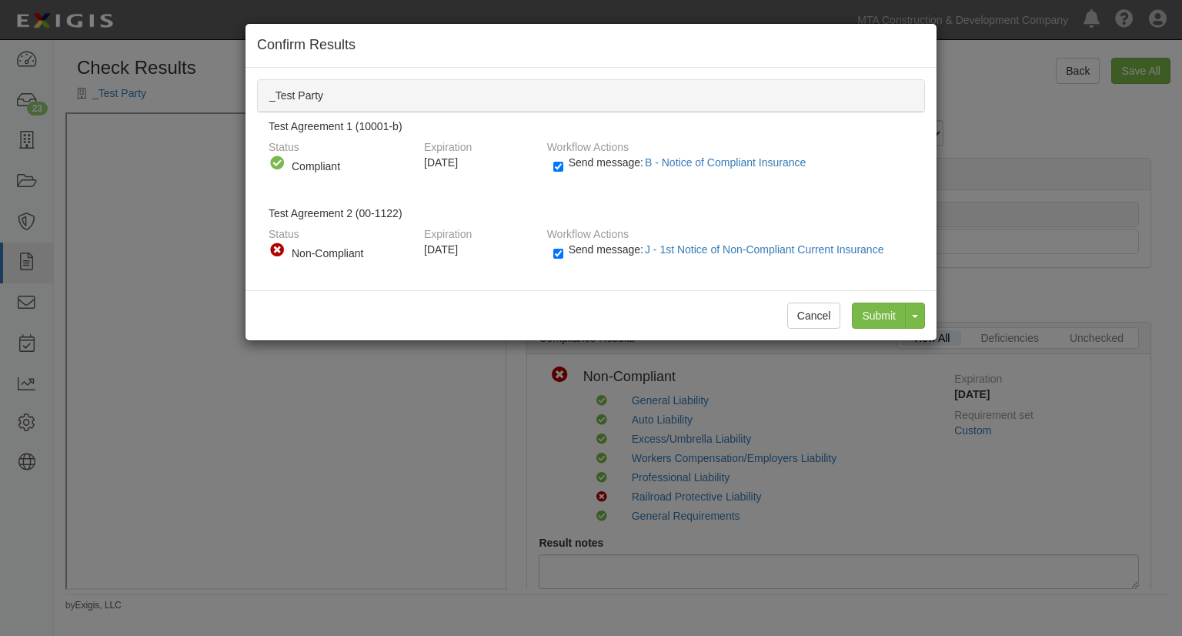
click at [616, 167] on span "Send message: B - Notice of Compliant Insurance" at bounding box center [691, 162] width 244 height 12
click at [563, 167] on input "Send message: B - Notice of Compliant Insurance" at bounding box center [558, 167] width 10 height 18
checkbox input "false"
click at [595, 243] on span "Send message: J - 1st Notice of Non-Compliant Current Insurance" at bounding box center [730, 249] width 322 height 12
click at [563, 245] on input "Send message: J - 1st Notice of Non-Compliant Current Insurance" at bounding box center [558, 254] width 10 height 18
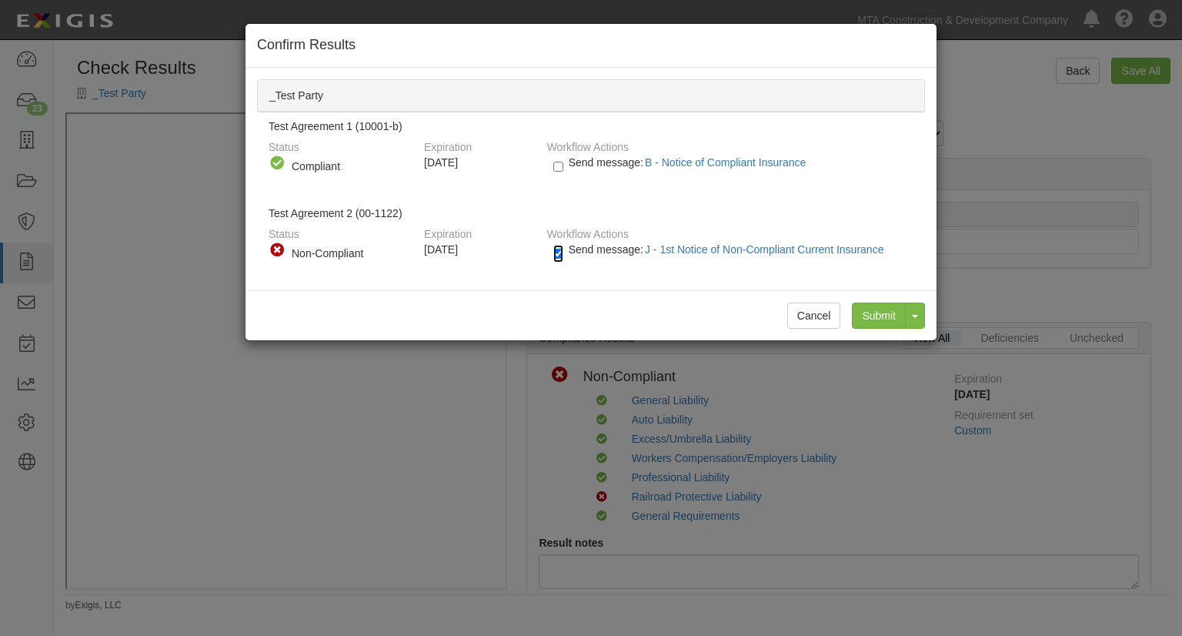
checkbox input "false"
click at [885, 309] on input "Submit" at bounding box center [879, 315] width 54 height 26
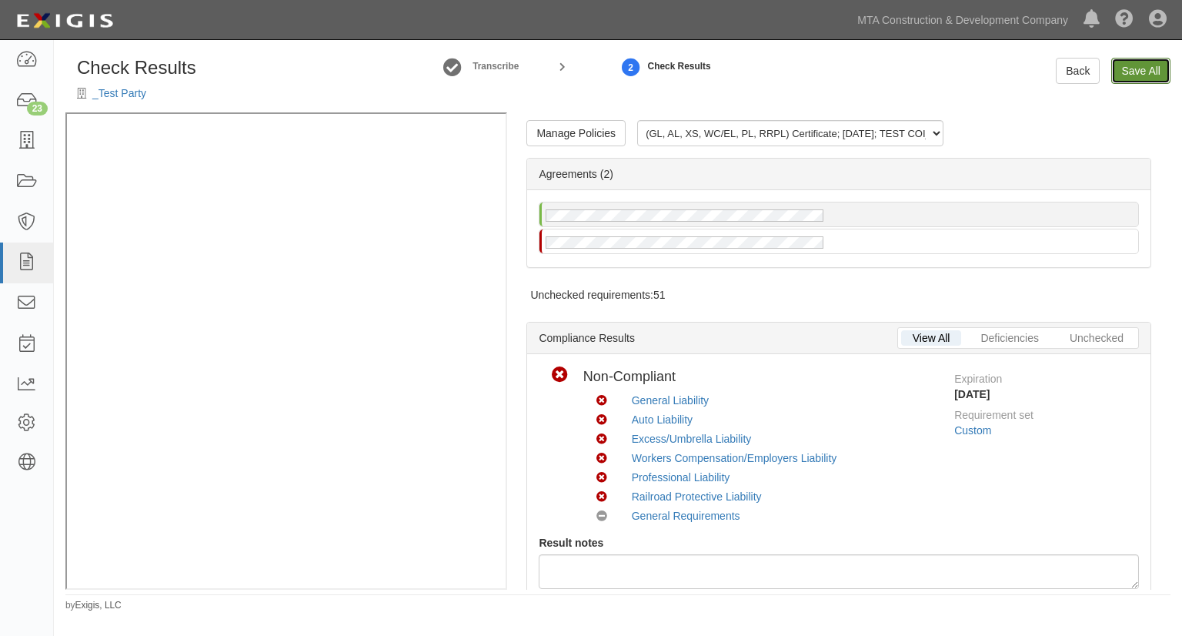
click at [1147, 76] on link "Save All" at bounding box center [1140, 71] width 59 height 26
radio input "false"
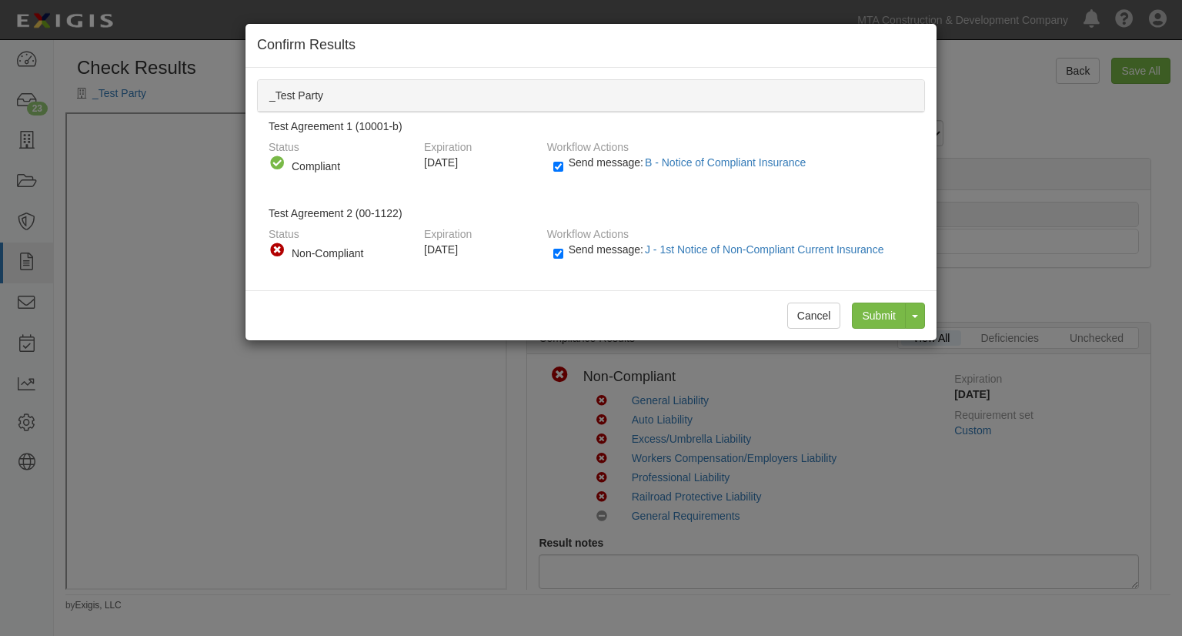
click at [572, 167] on label "Send message: B - Notice of Compliant Insurance" at bounding box center [682, 170] width 259 height 20
click at [563, 167] on input "Send message: B - Notice of Compliant Insurance" at bounding box center [558, 167] width 10 height 18
checkbox input "false"
click at [572, 247] on span "Send message: J - 1st Notice of Non-Compliant Current Insurance" at bounding box center [730, 249] width 322 height 12
click at [563, 247] on input "Send message: J - 1st Notice of Non-Compliant Current Insurance" at bounding box center [558, 254] width 10 height 18
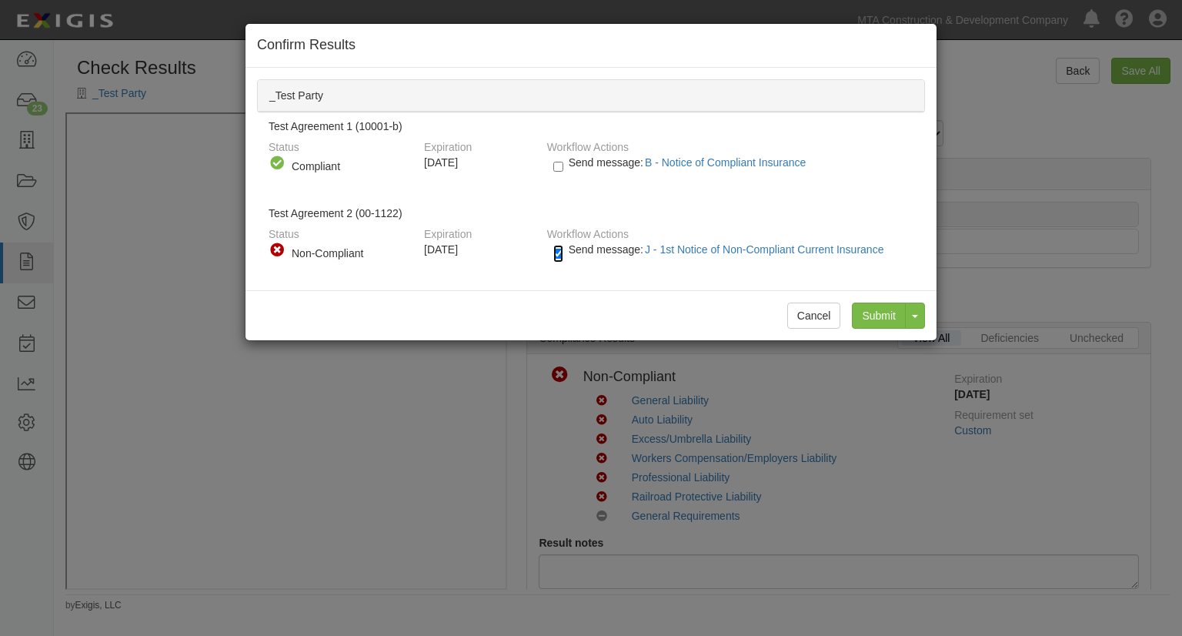
checkbox input "false"
click at [876, 310] on input "Submit" at bounding box center [879, 315] width 54 height 26
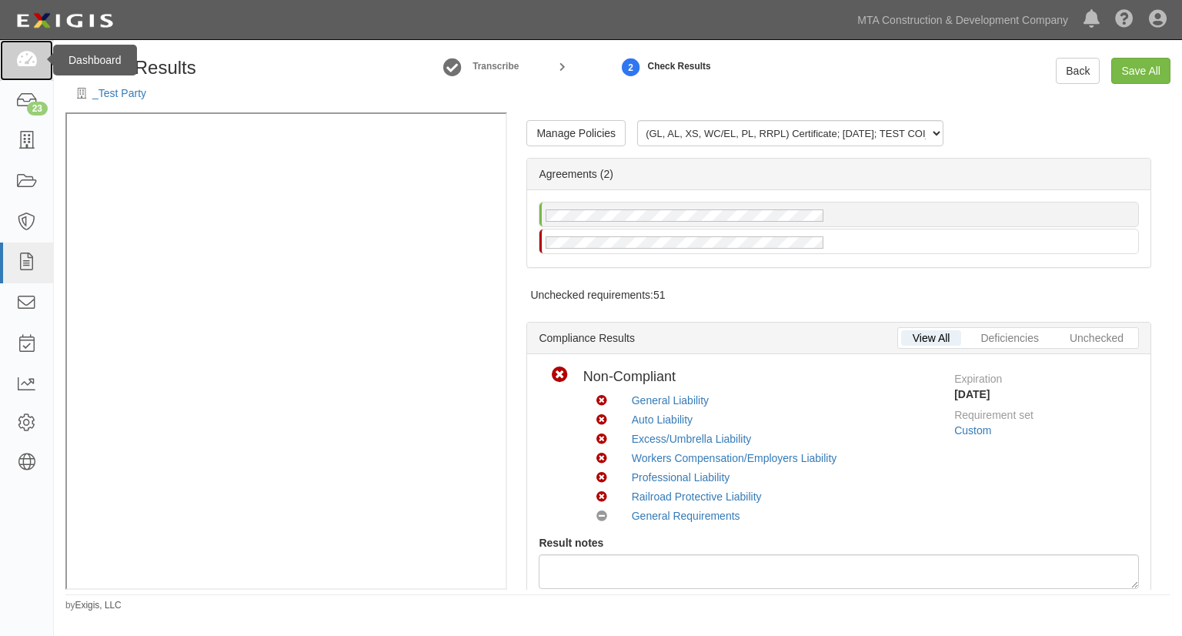
click at [34, 56] on icon at bounding box center [26, 61] width 22 height 18
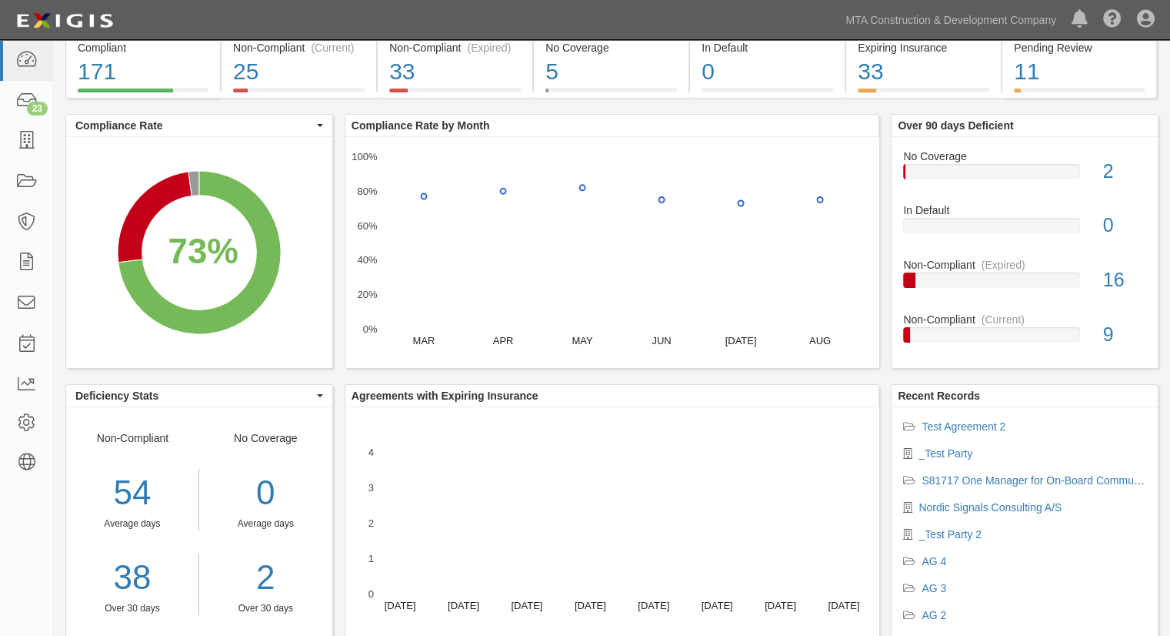
scroll to position [49, 0]
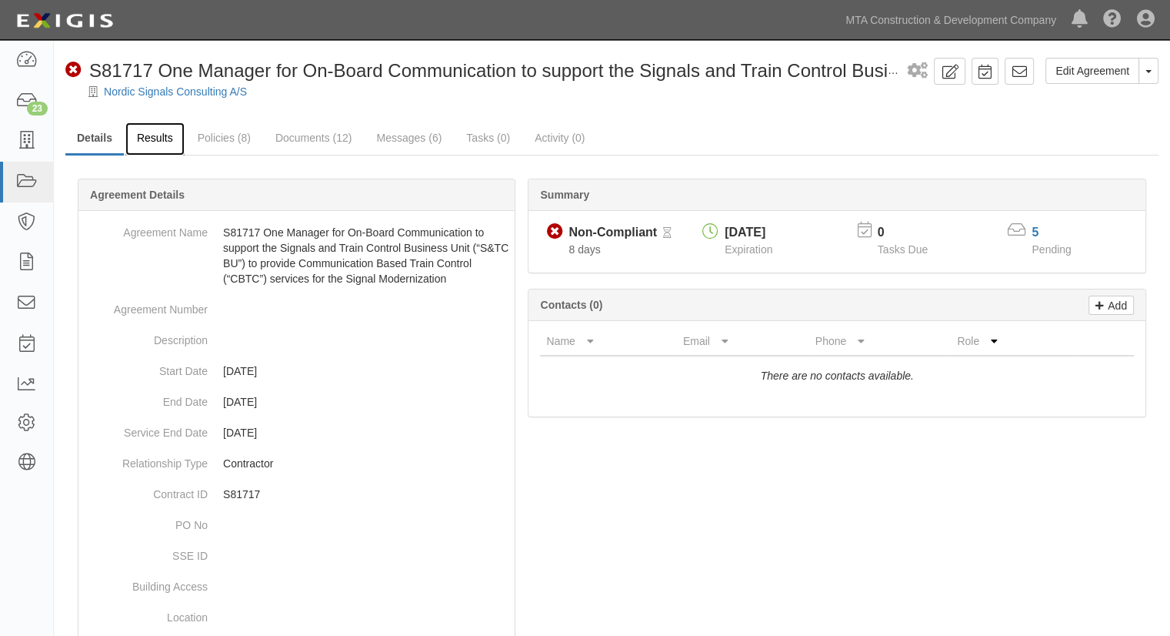
click at [160, 139] on link "Results" at bounding box center [154, 138] width 59 height 33
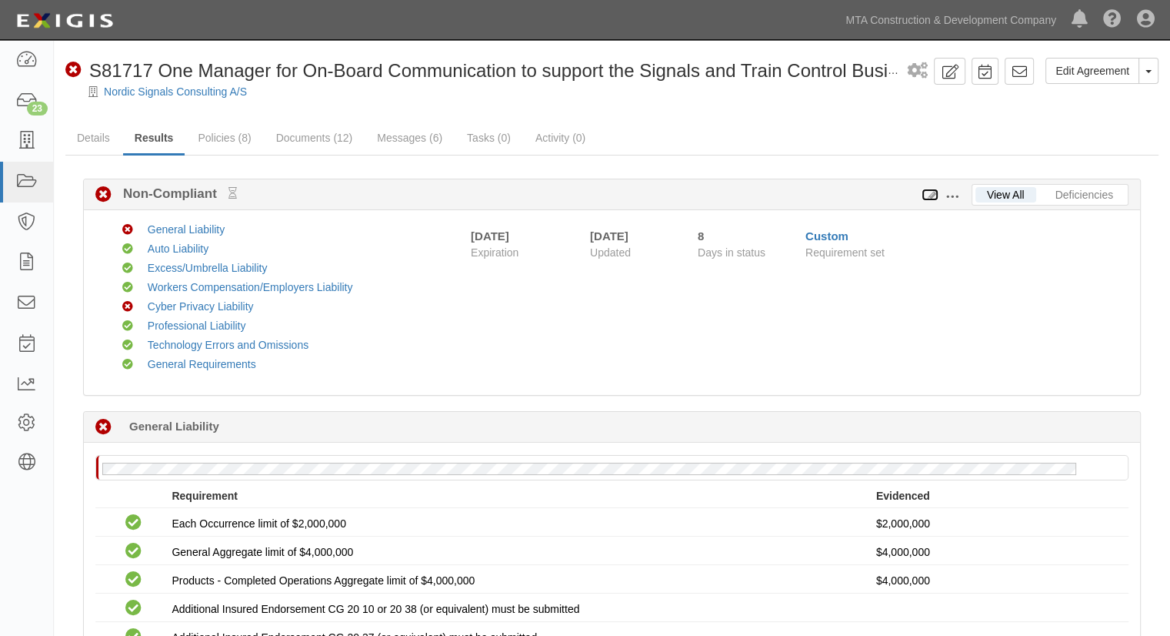
click at [927, 195] on icon at bounding box center [930, 195] width 17 height 11
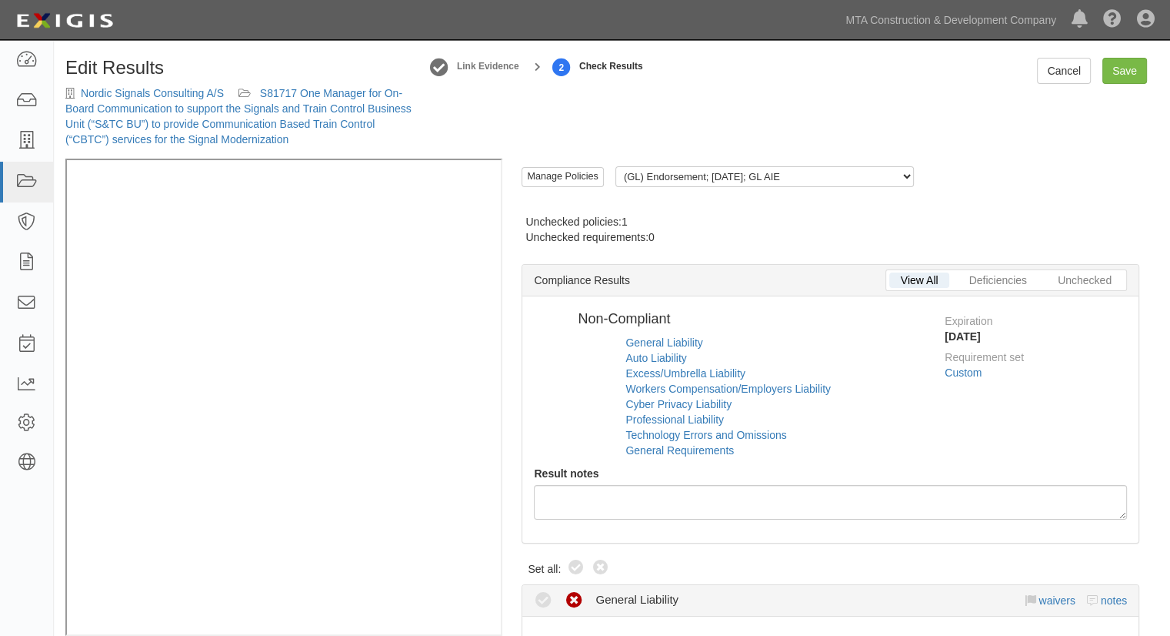
radio input "false"
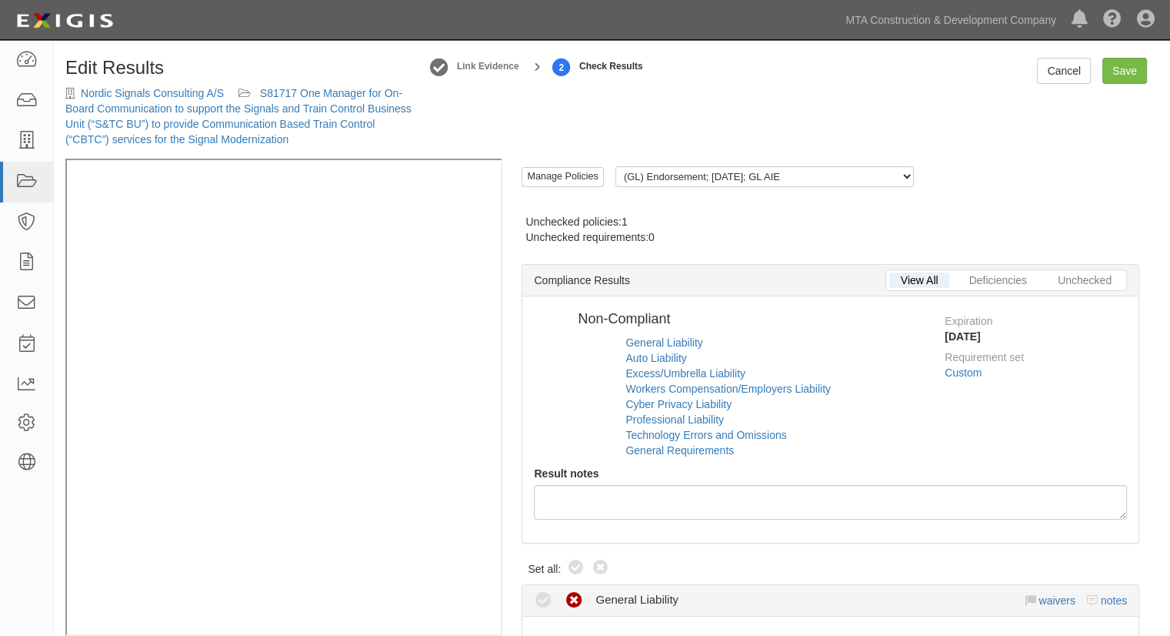
radio input "false"
radio input "true"
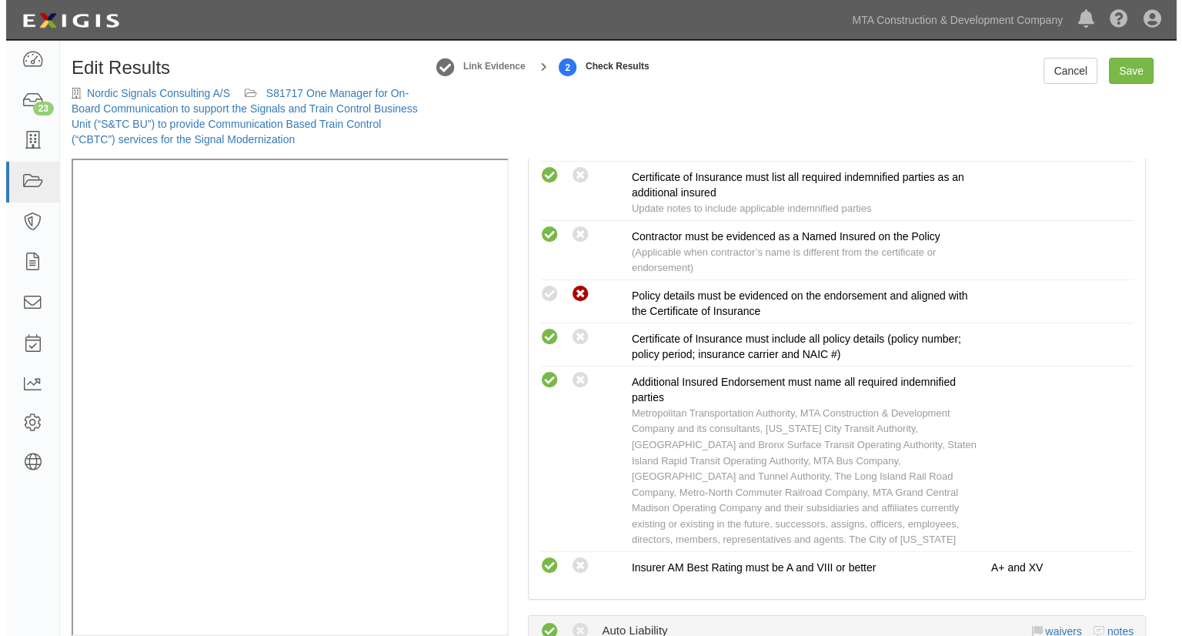
scroll to position [776, 0]
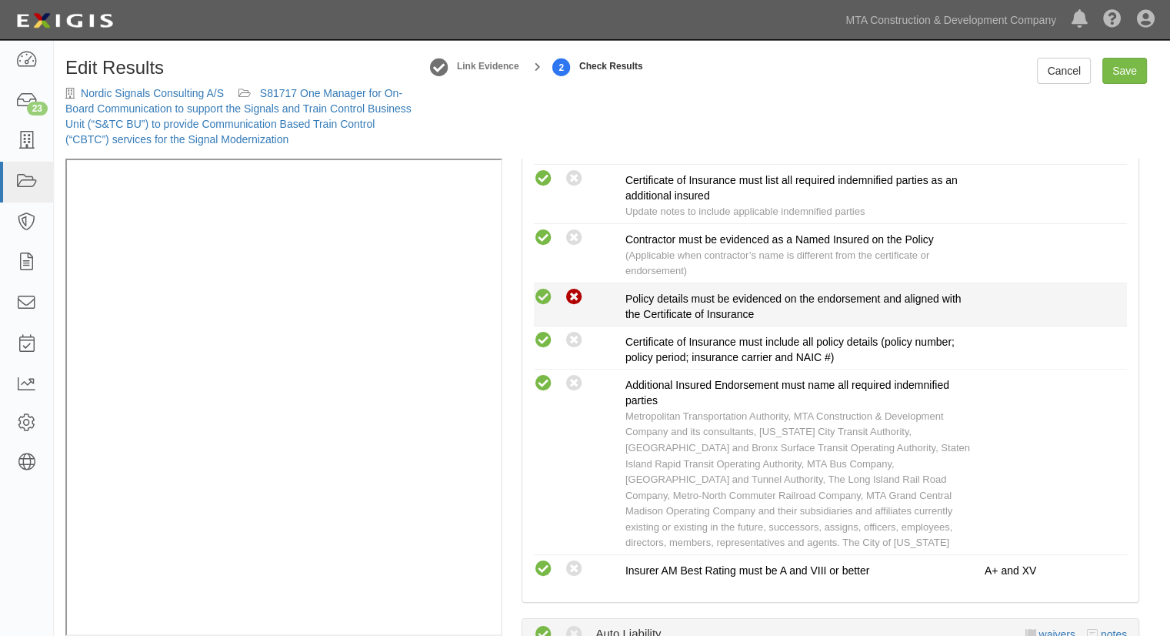
click at [540, 288] on icon at bounding box center [543, 297] width 19 height 19
radio input "true"
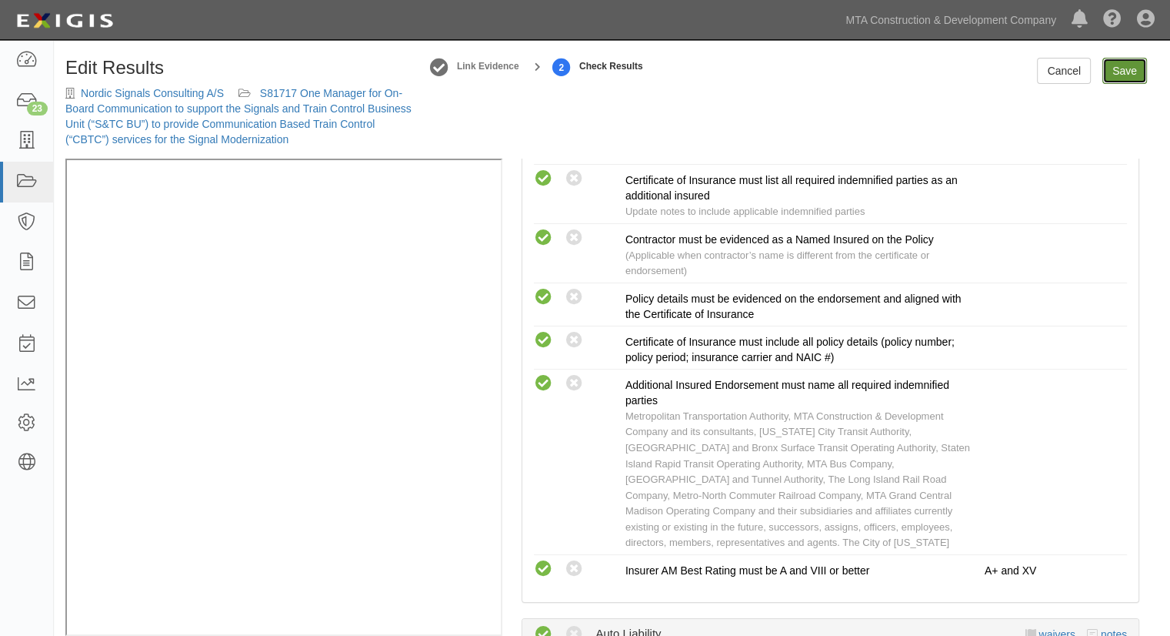
click at [1122, 73] on link "Save" at bounding box center [1125, 71] width 45 height 26
radio input "true"
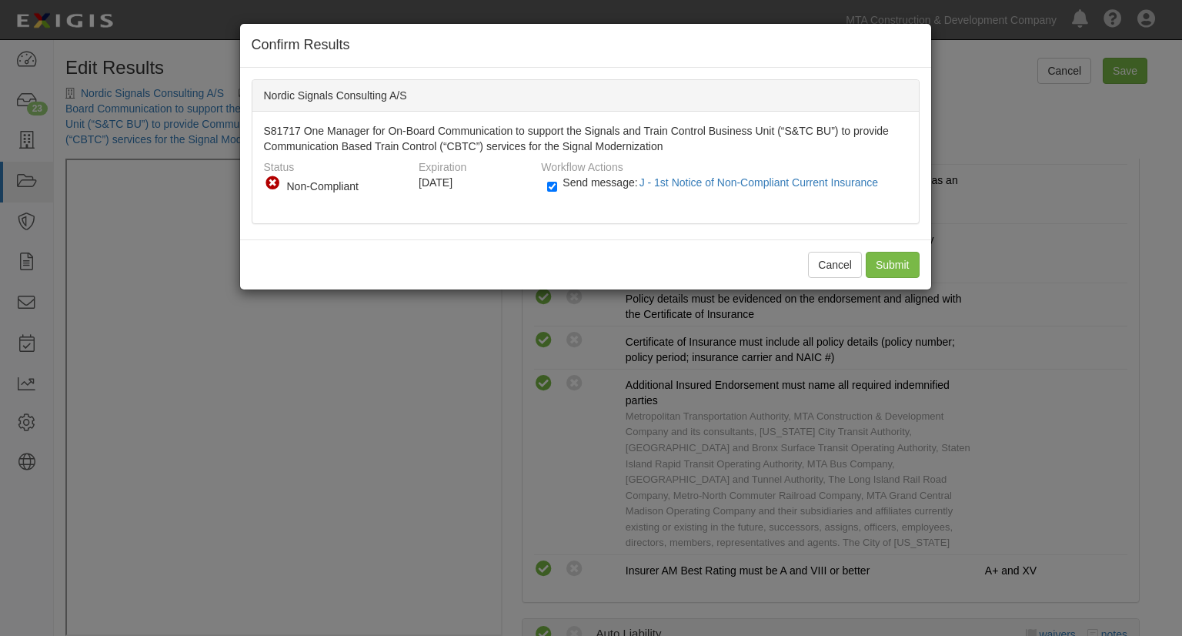
click at [609, 179] on span "Send message: J - 1st Notice of Non-Compliant Current Insurance" at bounding box center [723, 182] width 322 height 12
click at [557, 179] on input "Send message: J - 1st Notice of Non-Compliant Current Insurance" at bounding box center [552, 187] width 10 height 18
checkbox input "false"
click at [882, 260] on input "Submit" at bounding box center [893, 265] width 54 height 26
